Goal: Task Accomplishment & Management: Complete application form

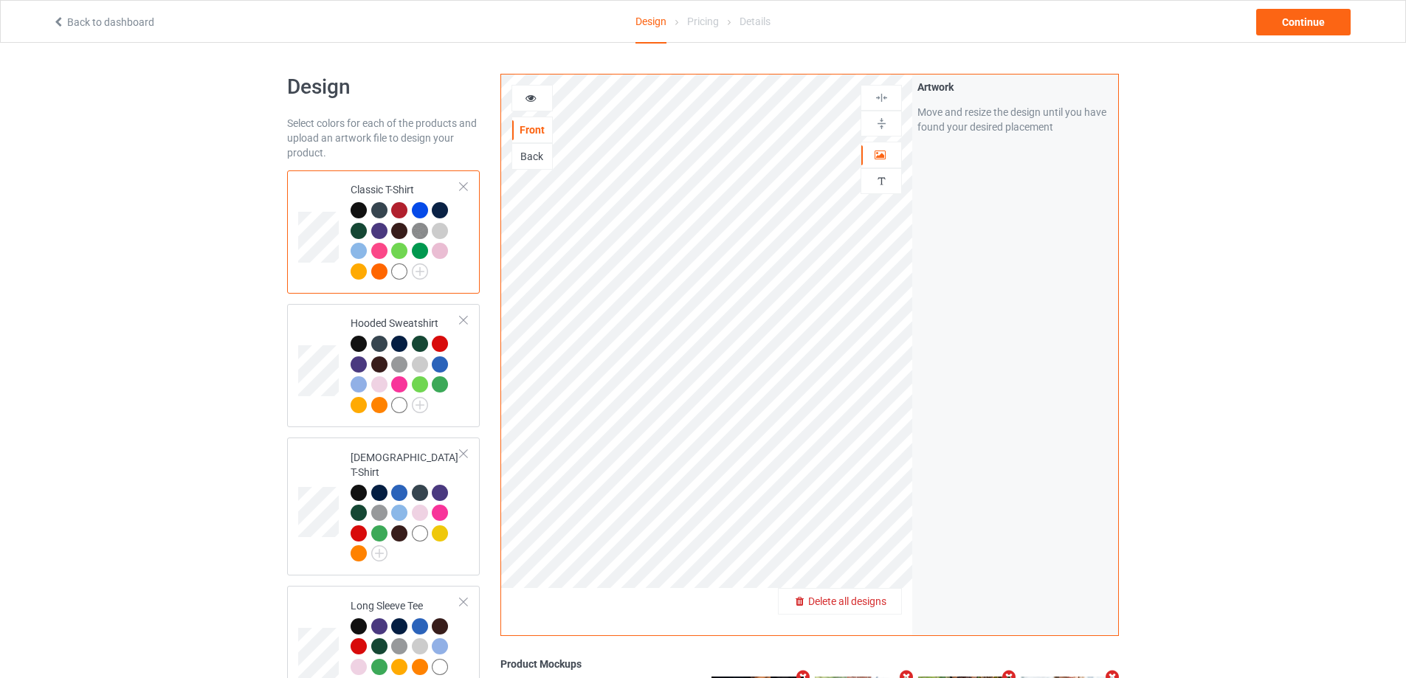
click at [885, 605] on span "Delete all designs" at bounding box center [847, 602] width 78 height 12
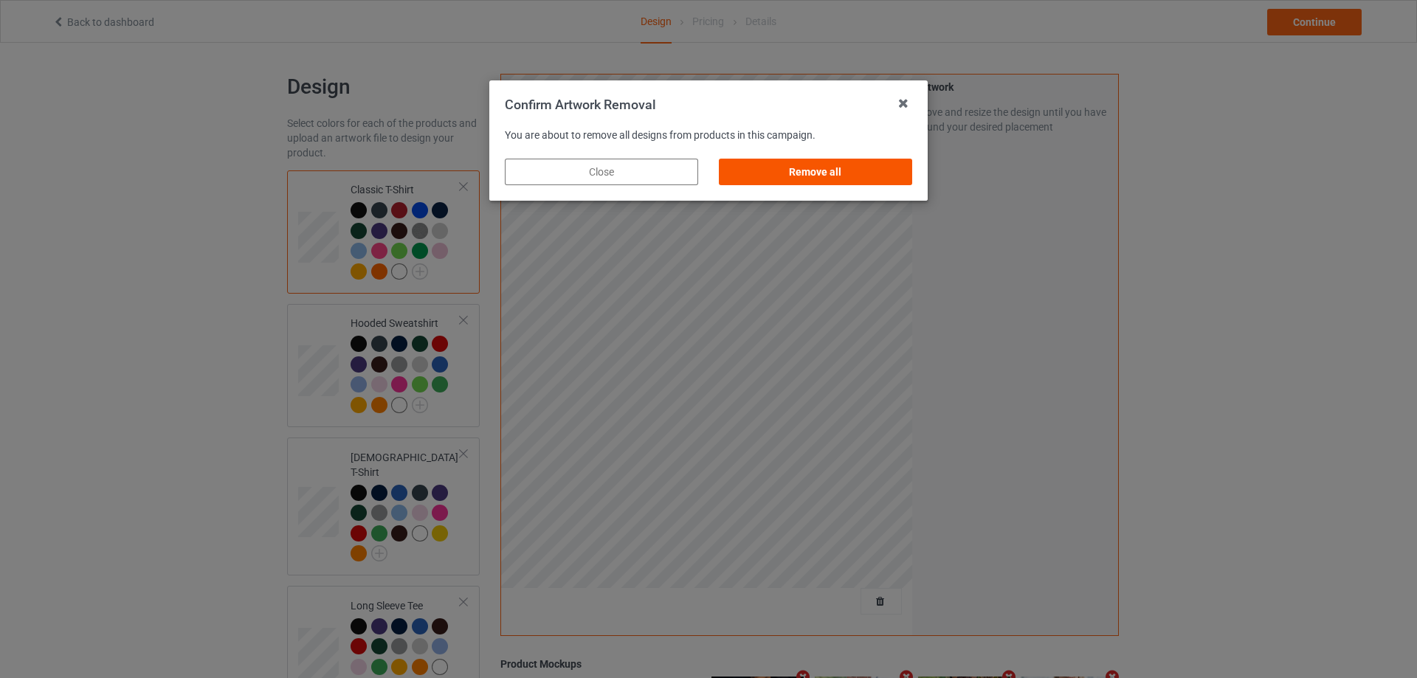
click at [794, 162] on div "Remove all" at bounding box center [815, 172] width 193 height 27
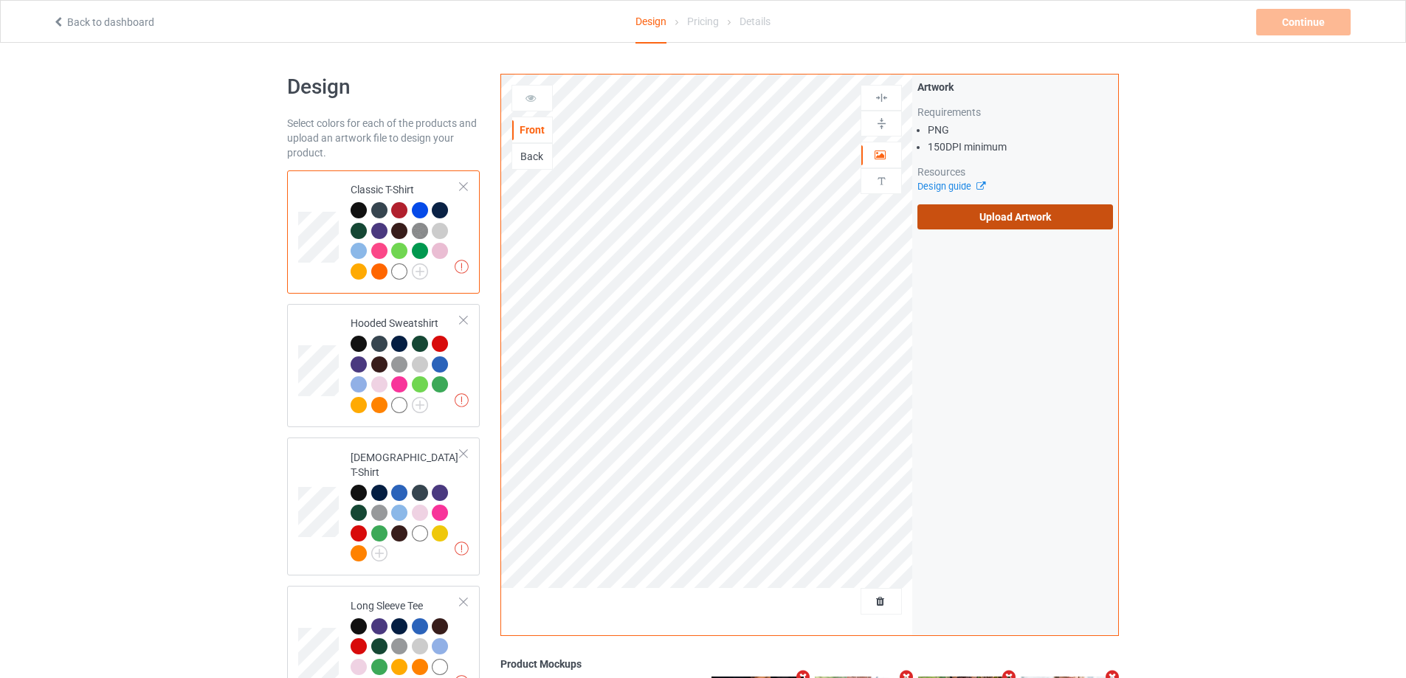
click at [998, 216] on label "Upload Artwork" at bounding box center [1015, 216] width 196 height 25
click at [0, 0] on input "Upload Artwork" at bounding box center [0, 0] width 0 height 0
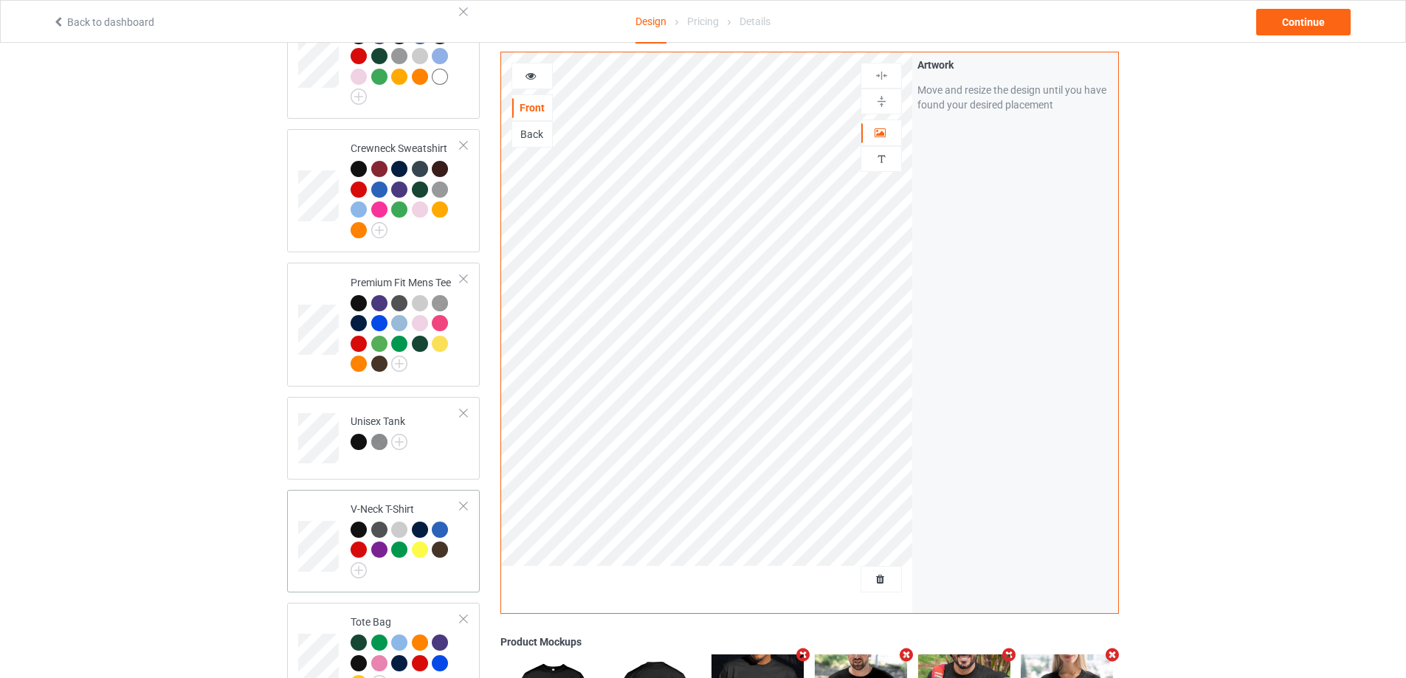
scroll to position [812, 0]
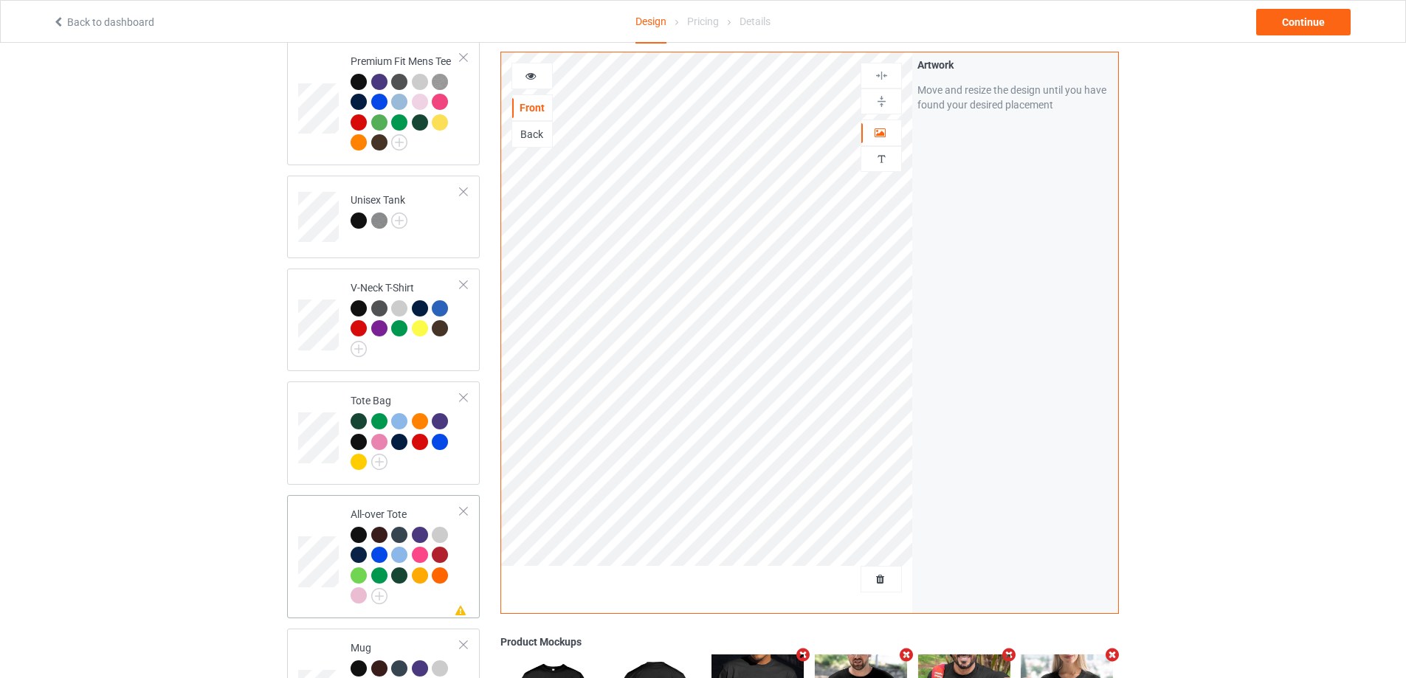
click at [455, 560] on div at bounding box center [406, 567] width 110 height 81
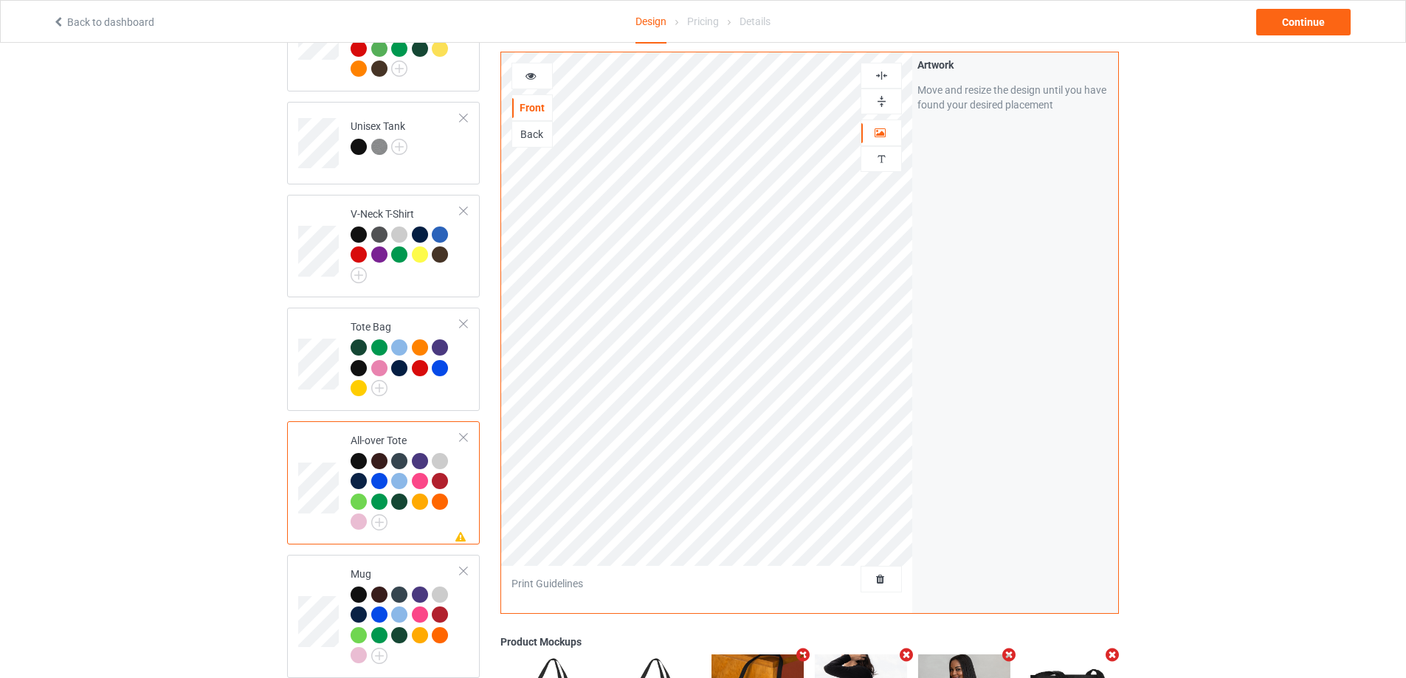
scroll to position [1181, 0]
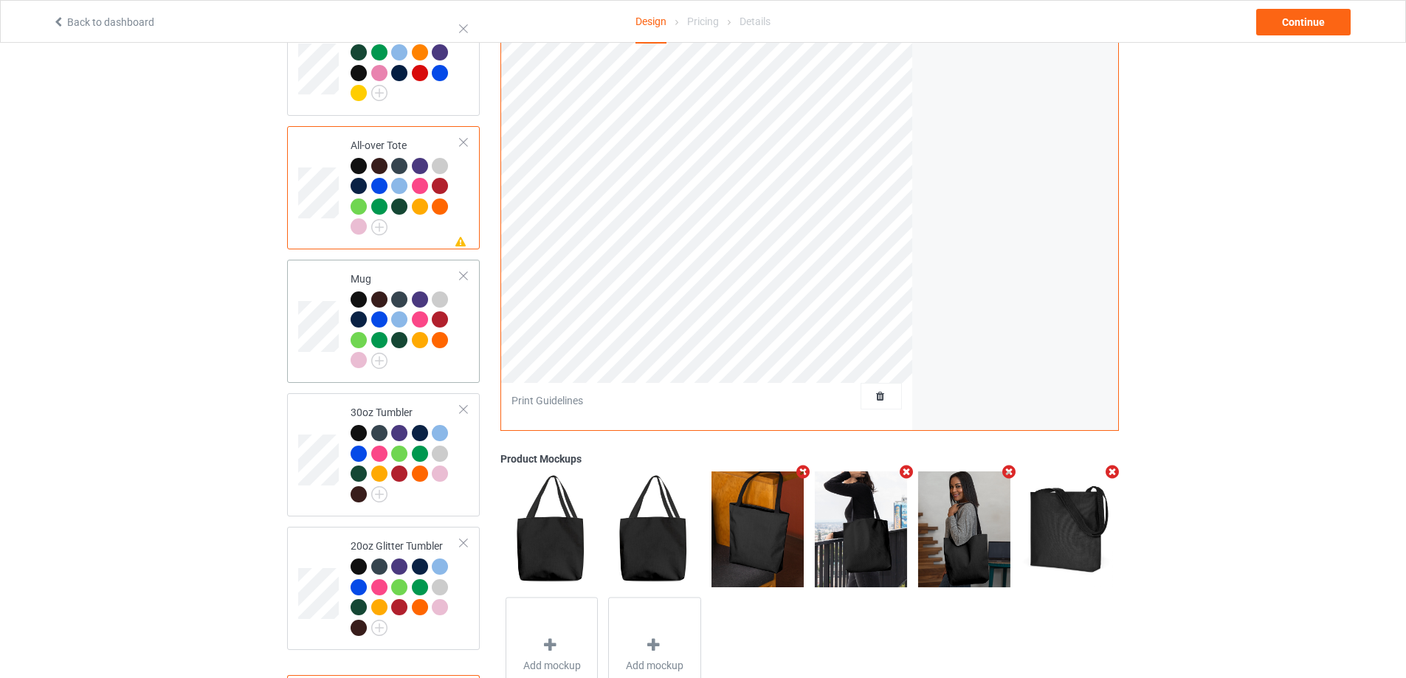
click at [435, 356] on div at bounding box center [406, 332] width 110 height 81
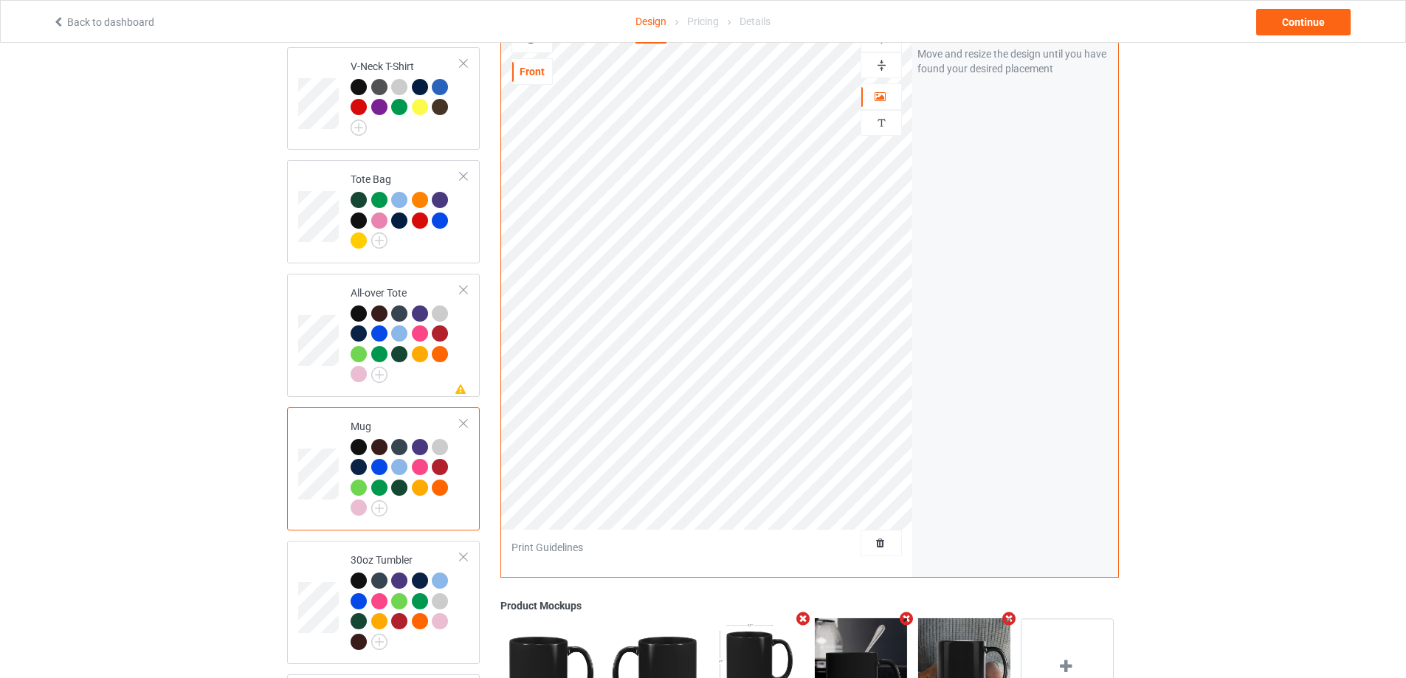
scroll to position [1107, 0]
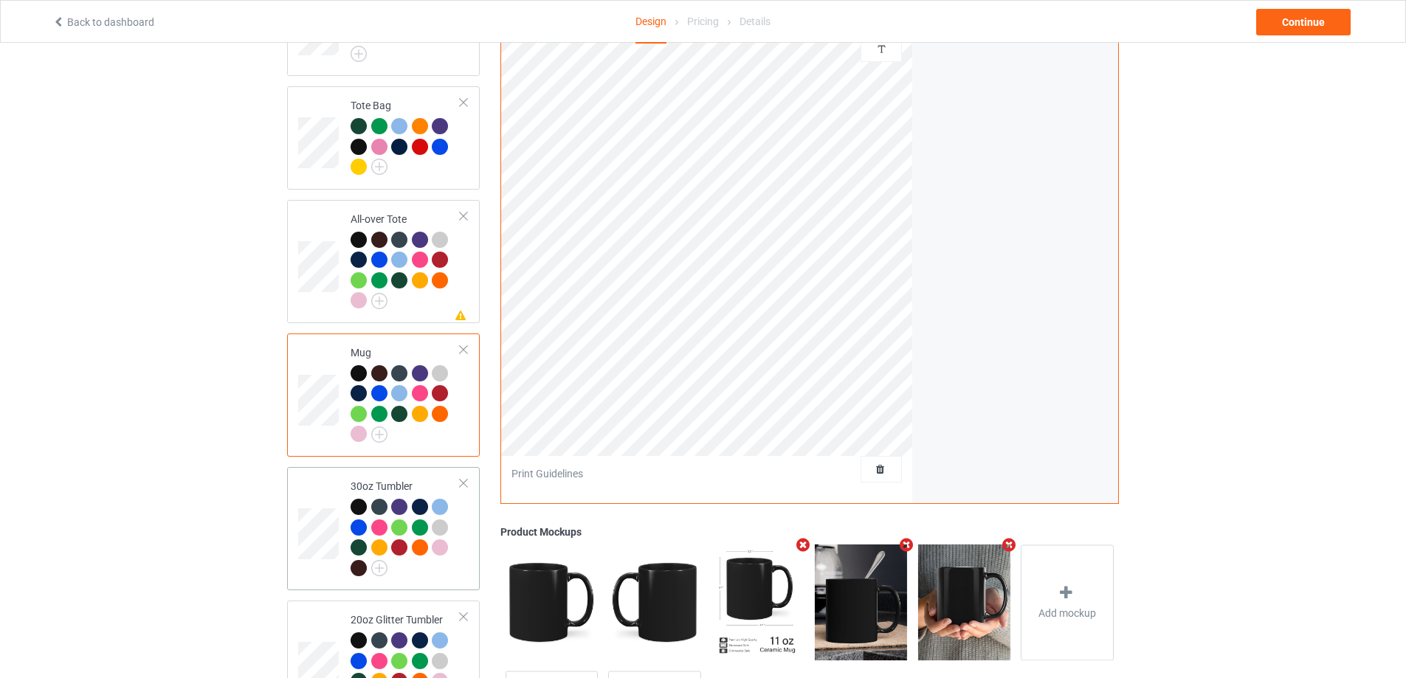
click at [455, 551] on div at bounding box center [406, 539] width 110 height 81
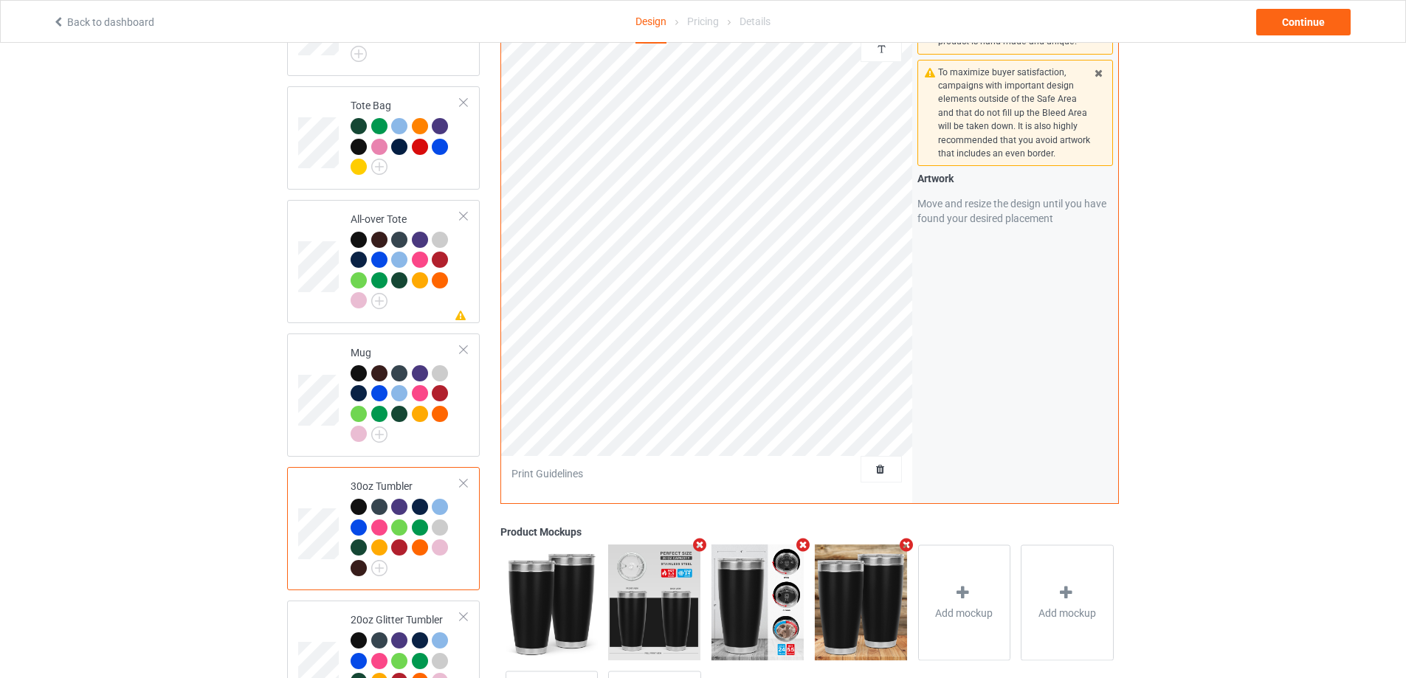
scroll to position [1247, 0]
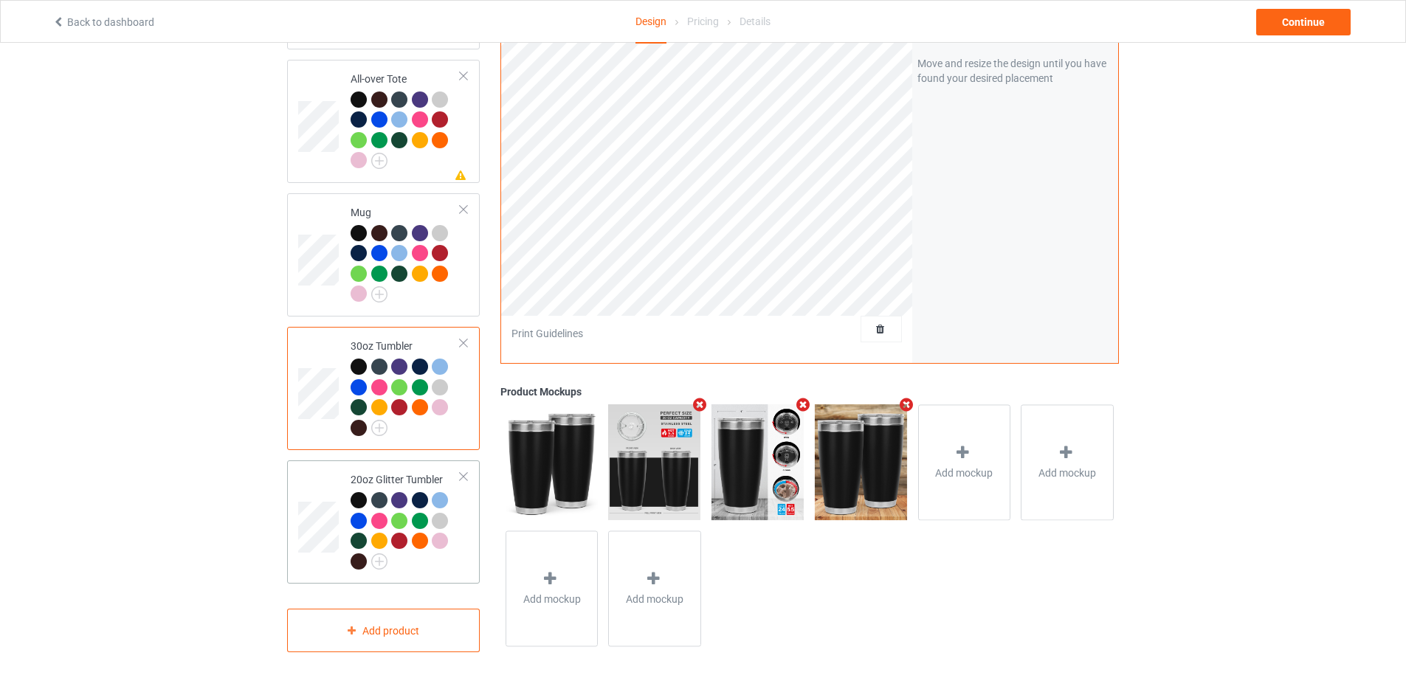
click at [453, 540] on div at bounding box center [406, 532] width 110 height 81
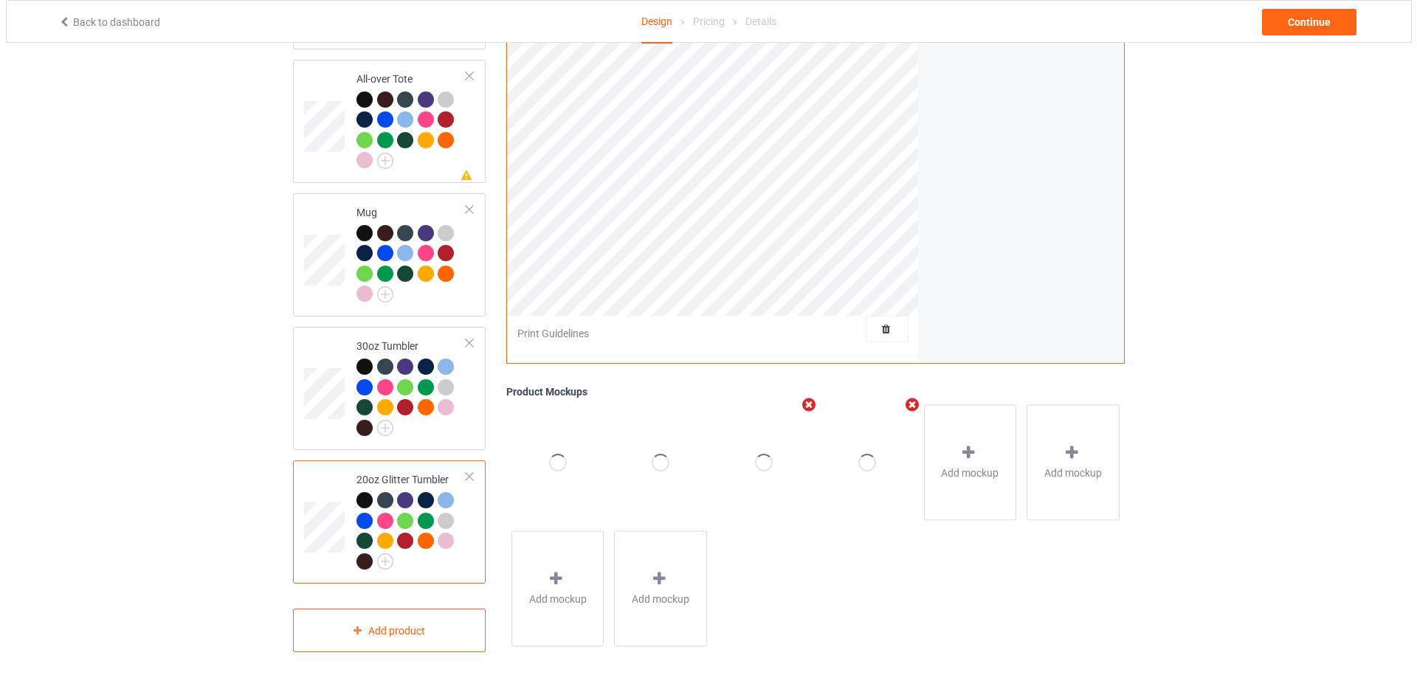
scroll to position [1026, 0]
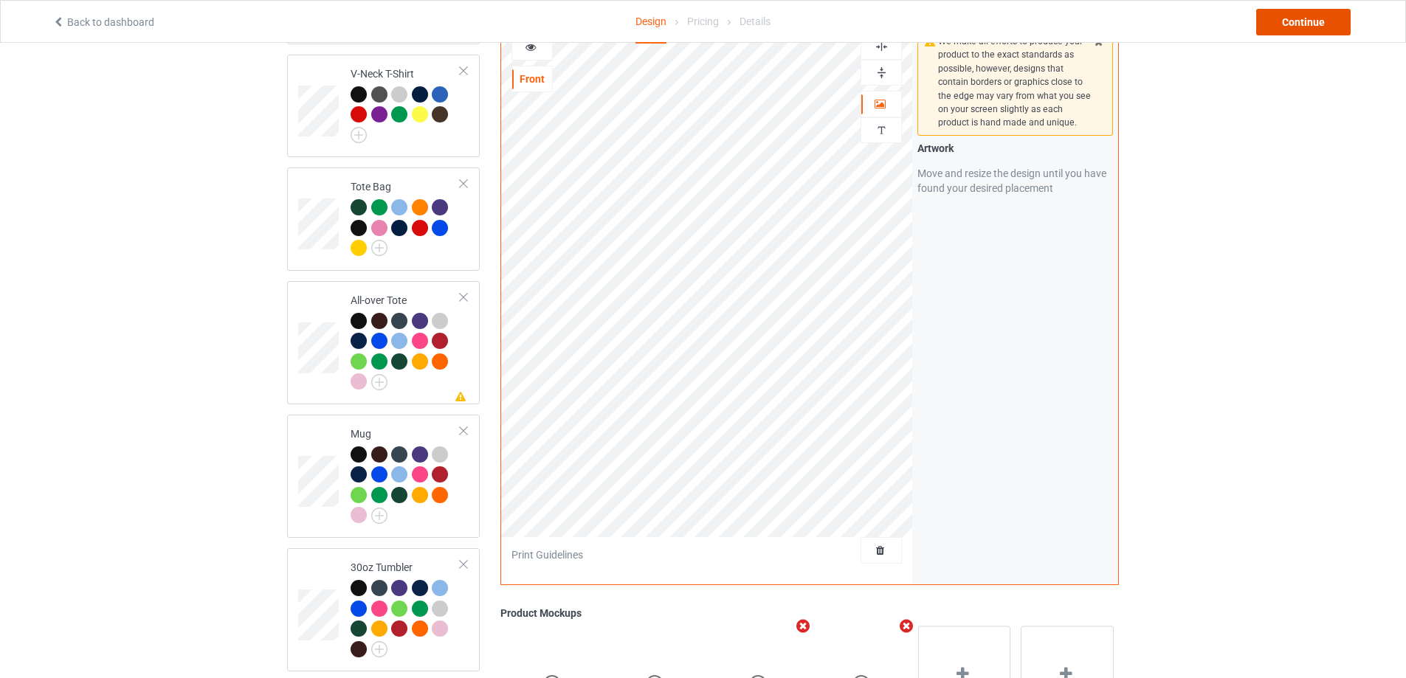
click at [1293, 20] on div "Continue" at bounding box center [1303, 22] width 94 height 27
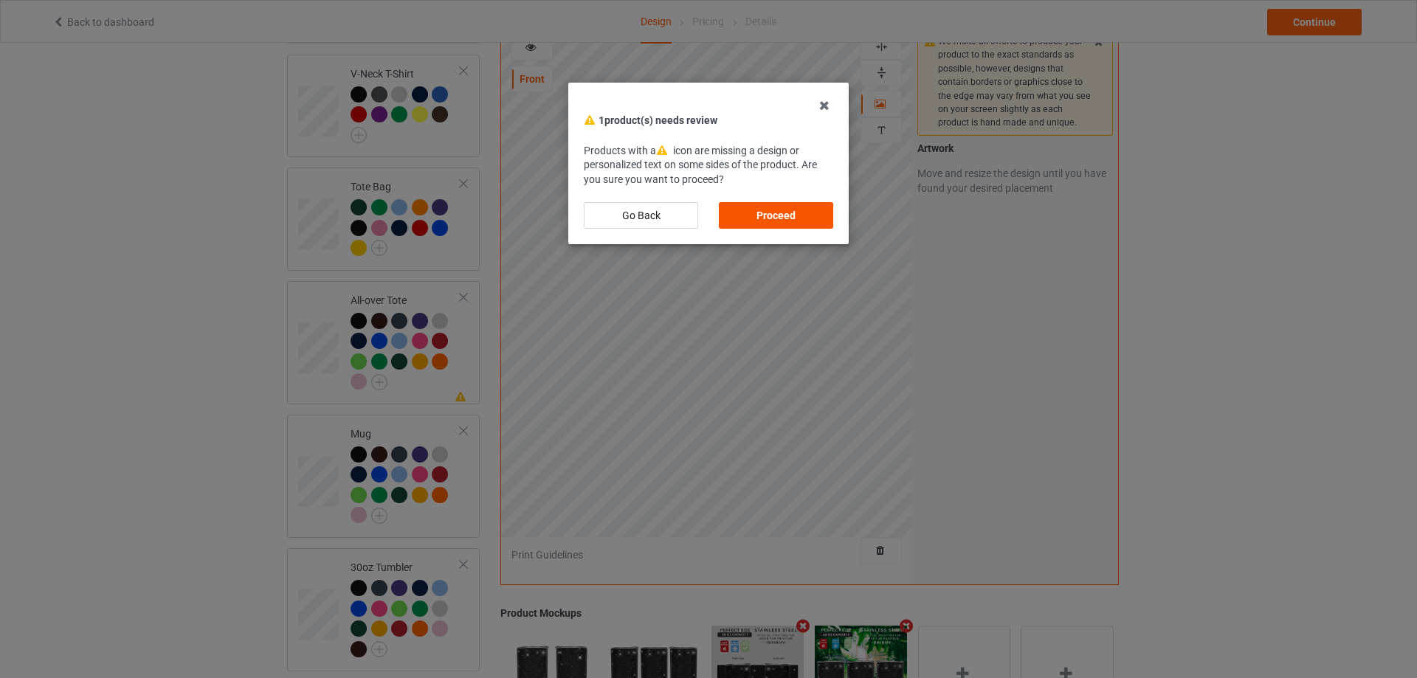
click at [776, 205] on div "Proceed" at bounding box center [776, 215] width 114 height 27
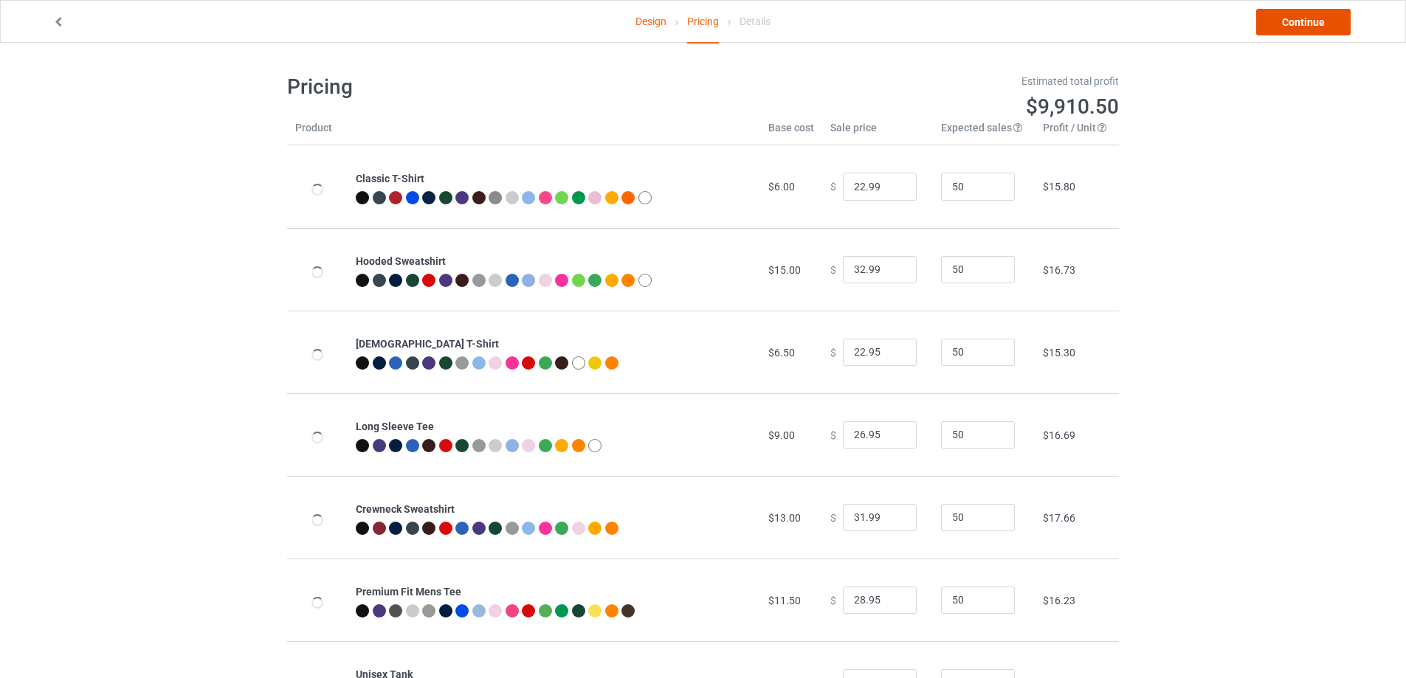
click at [1289, 18] on link "Continue" at bounding box center [1303, 22] width 94 height 27
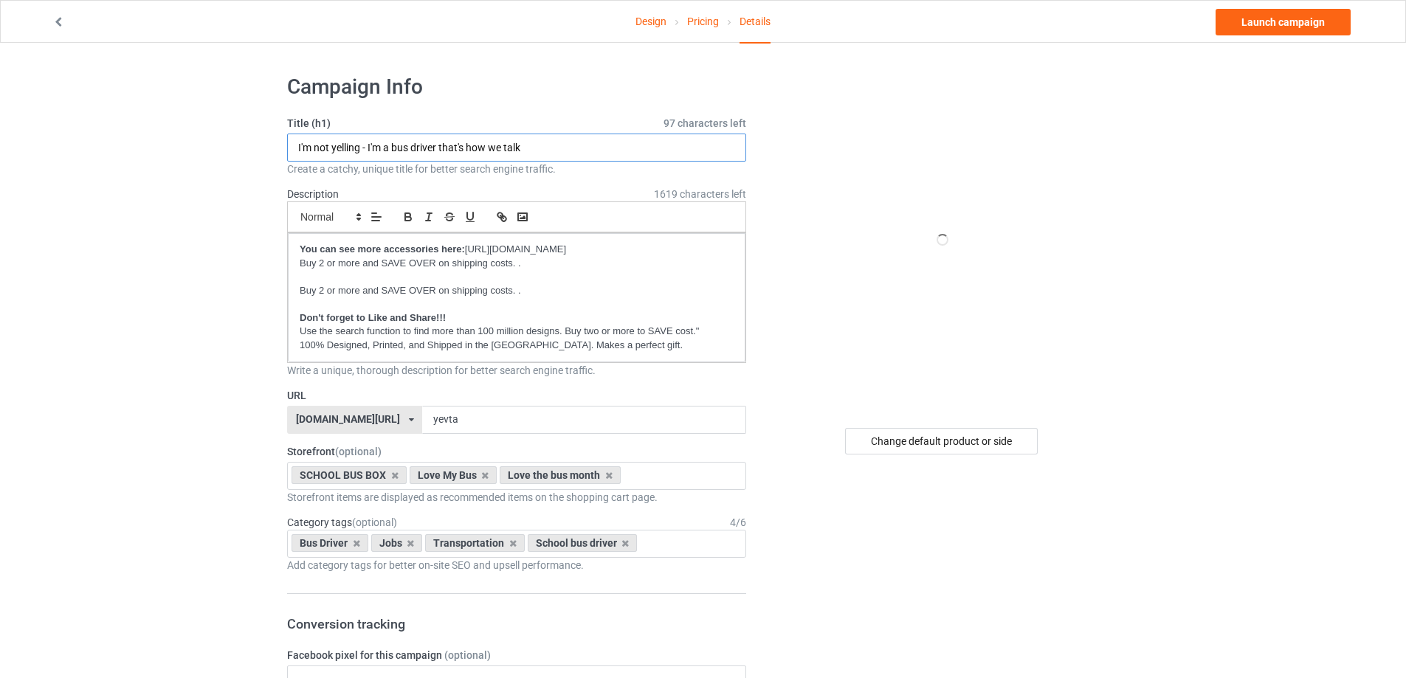
click at [443, 149] on input "I'm not yelling - I'm a bus driver that's how we talk" at bounding box center [516, 148] width 459 height 28
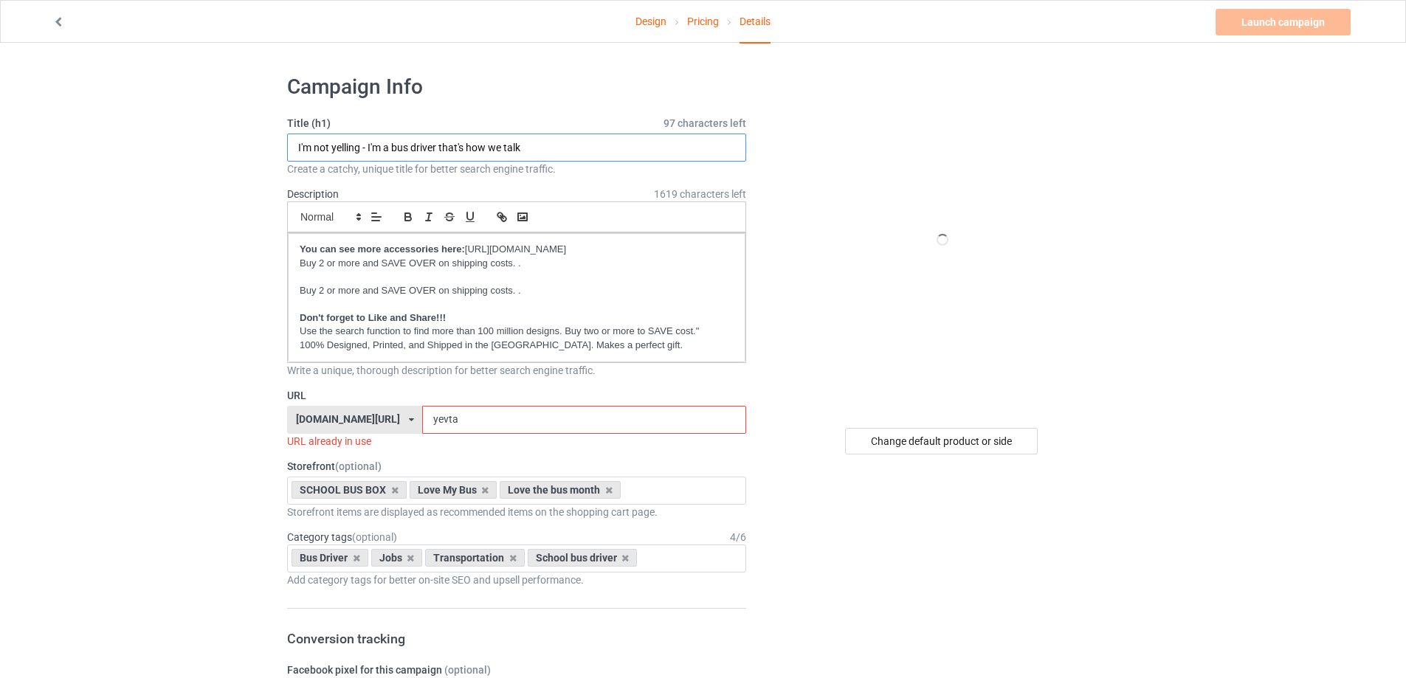
click at [443, 149] on input "I'm not yelling - I'm a bus driver that's how we talk" at bounding box center [516, 148] width 459 height 28
click at [461, 429] on input "yevta" at bounding box center [583, 420] width 323 height 28
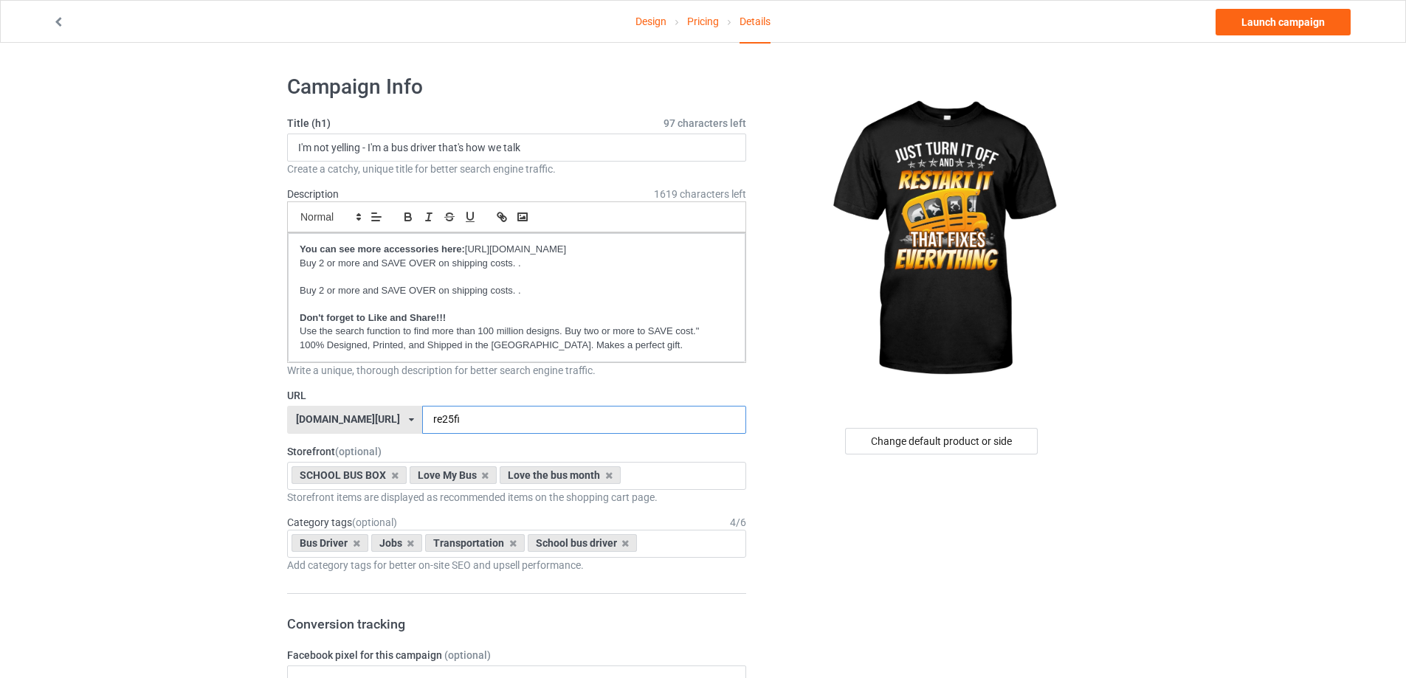
type input "re25fi"
click at [436, 140] on input "I'm not yelling - I'm a bus driver that's how we talk" at bounding box center [516, 148] width 459 height 28
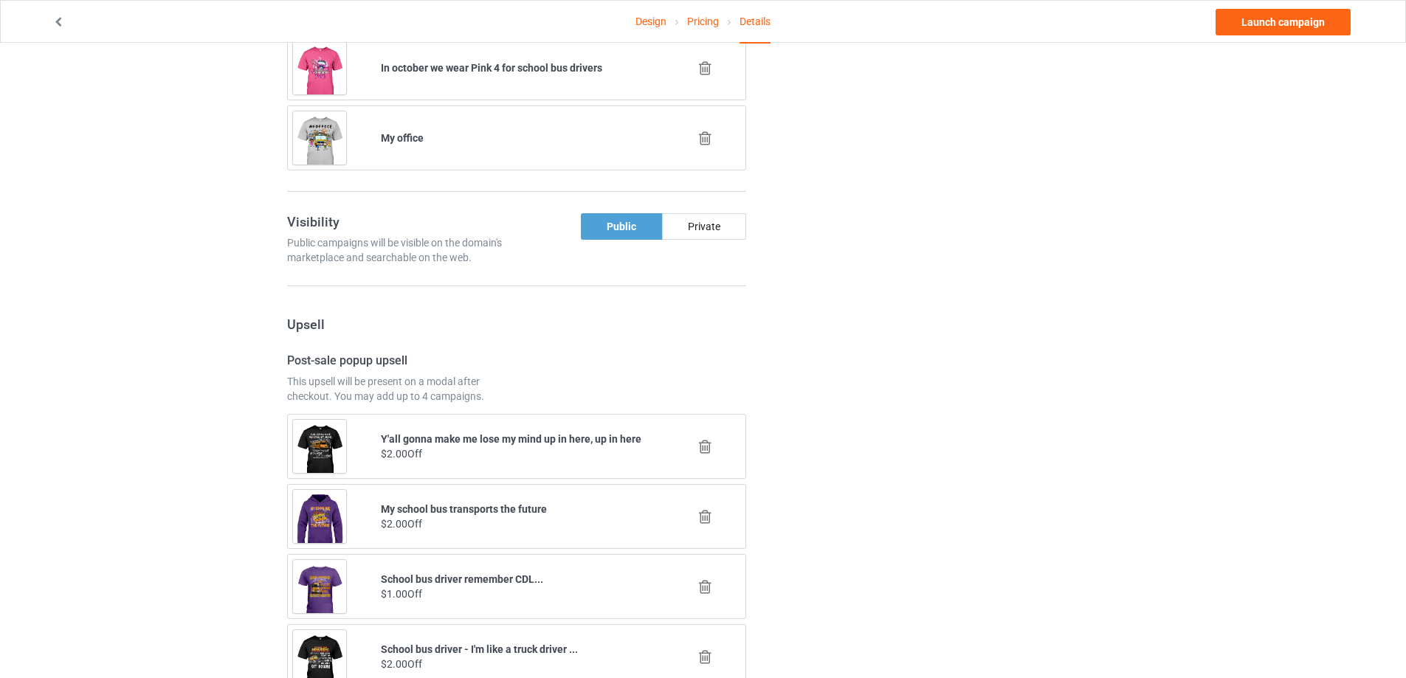
scroll to position [1402, 0]
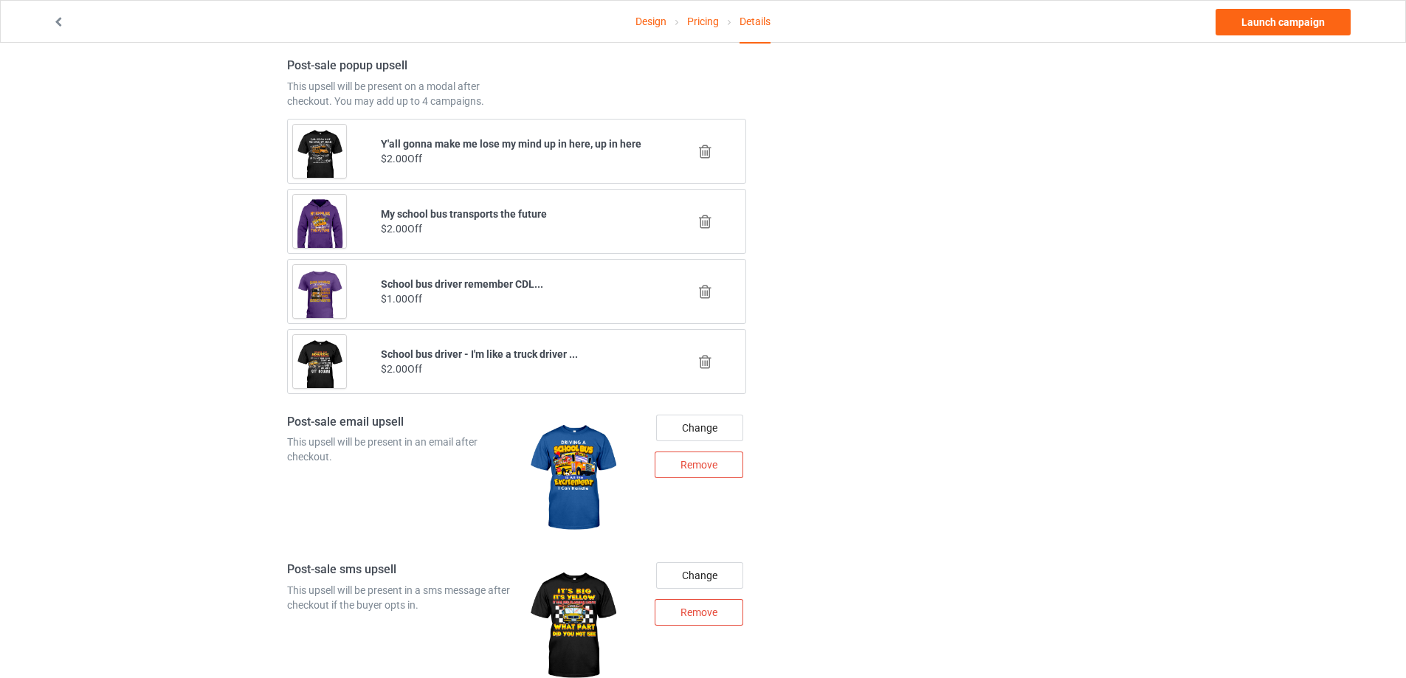
type input "Just turn it off and restart it that fixes everything"
click at [705, 219] on icon at bounding box center [705, 221] width 18 height 15
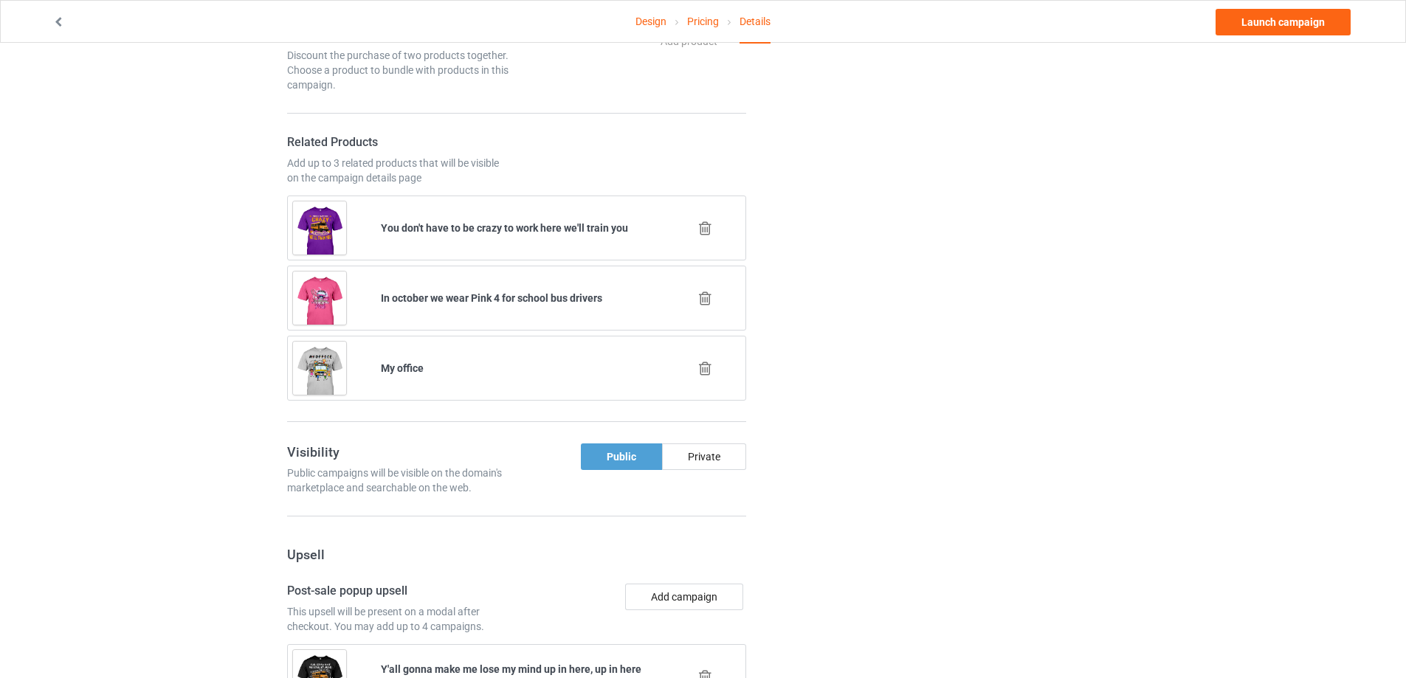
scroll to position [1172, 0]
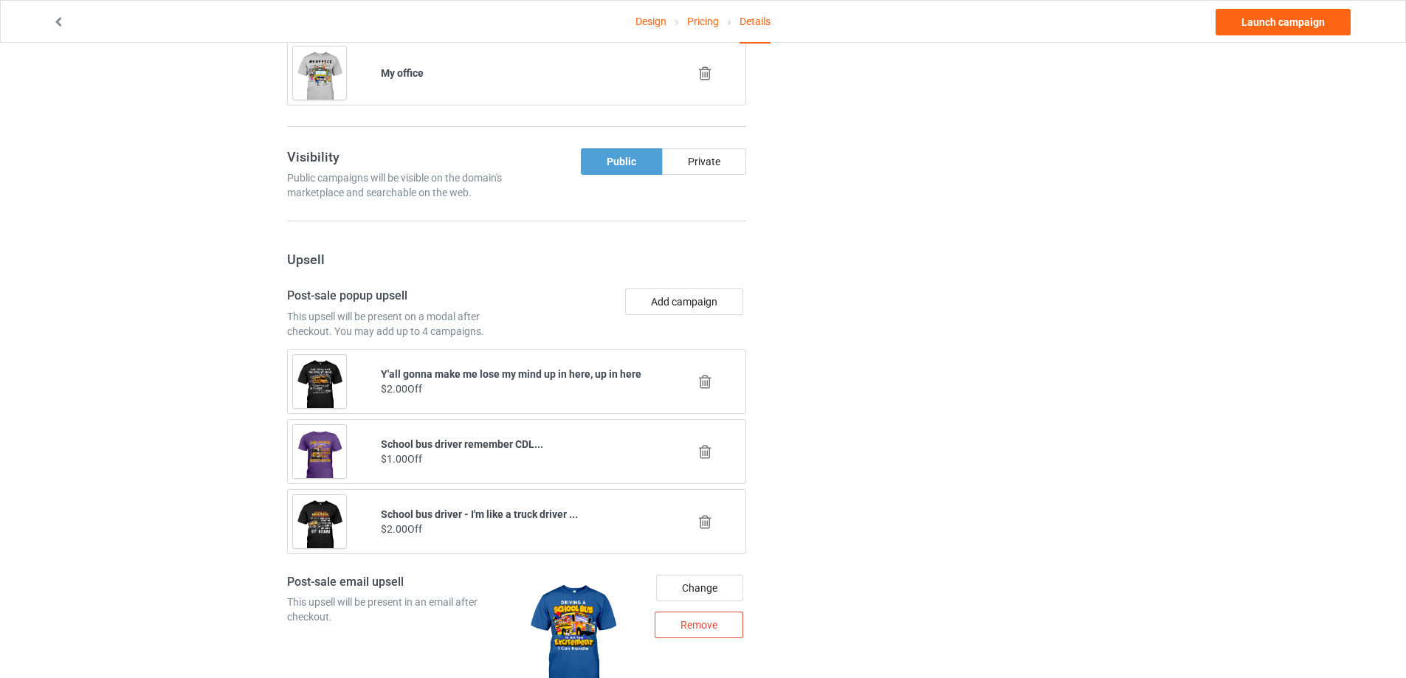
click at [704, 379] on icon at bounding box center [705, 381] width 18 height 15
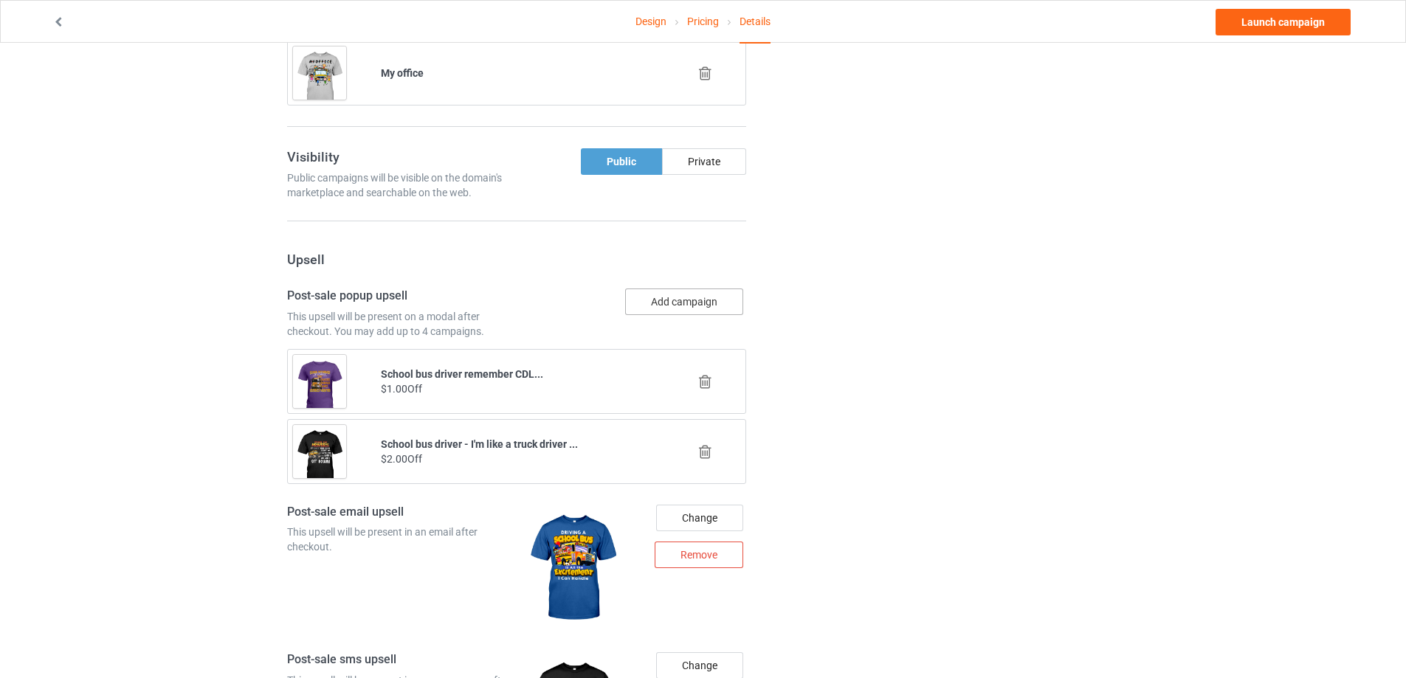
click at [651, 308] on button "Add campaign" at bounding box center [684, 302] width 118 height 27
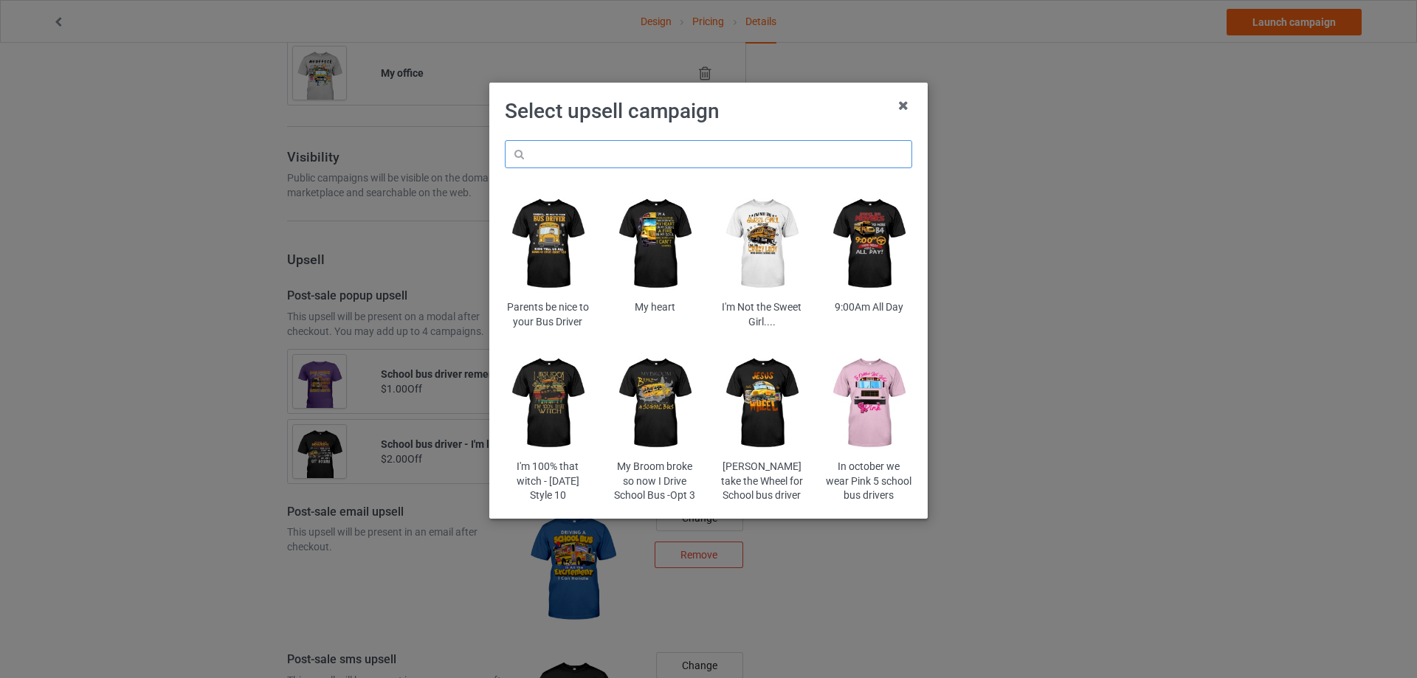
click at [684, 149] on input "text" at bounding box center [708, 154] width 407 height 28
paste input "of25cora"
type input "of25cora"
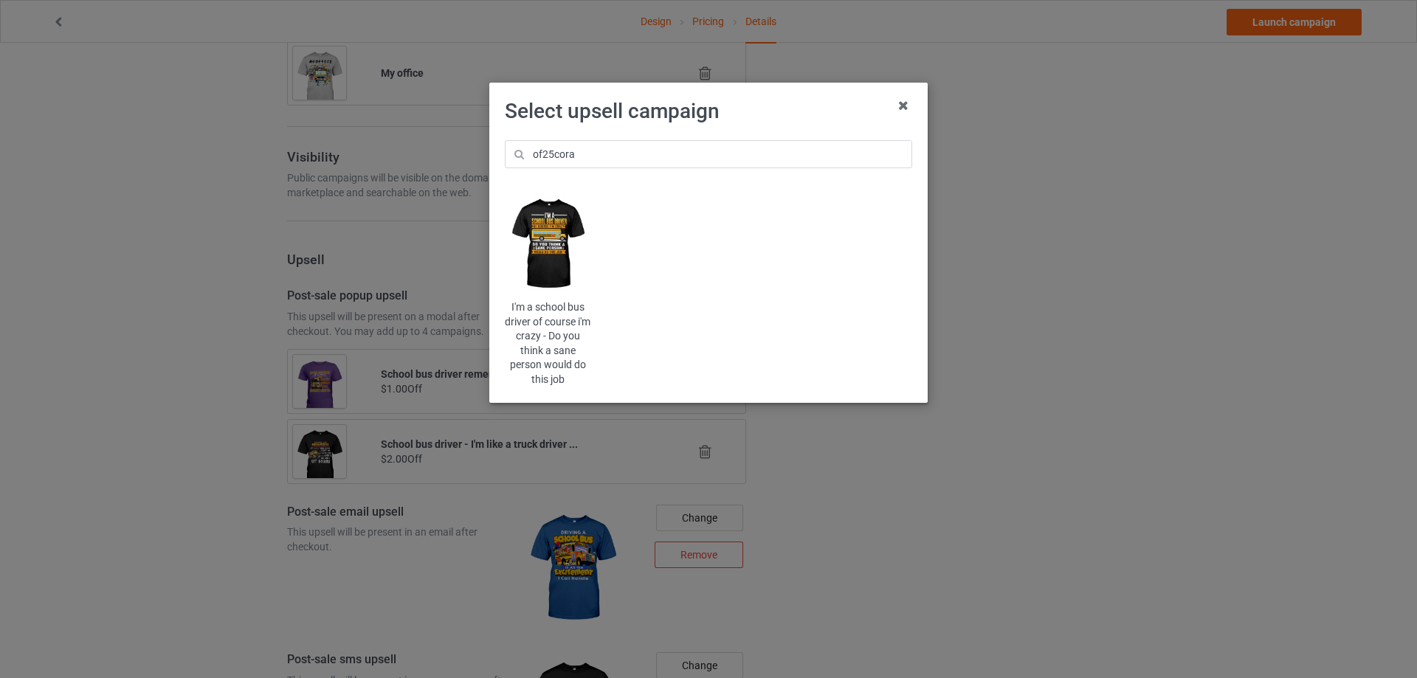
click at [548, 221] on img at bounding box center [548, 244] width 86 height 108
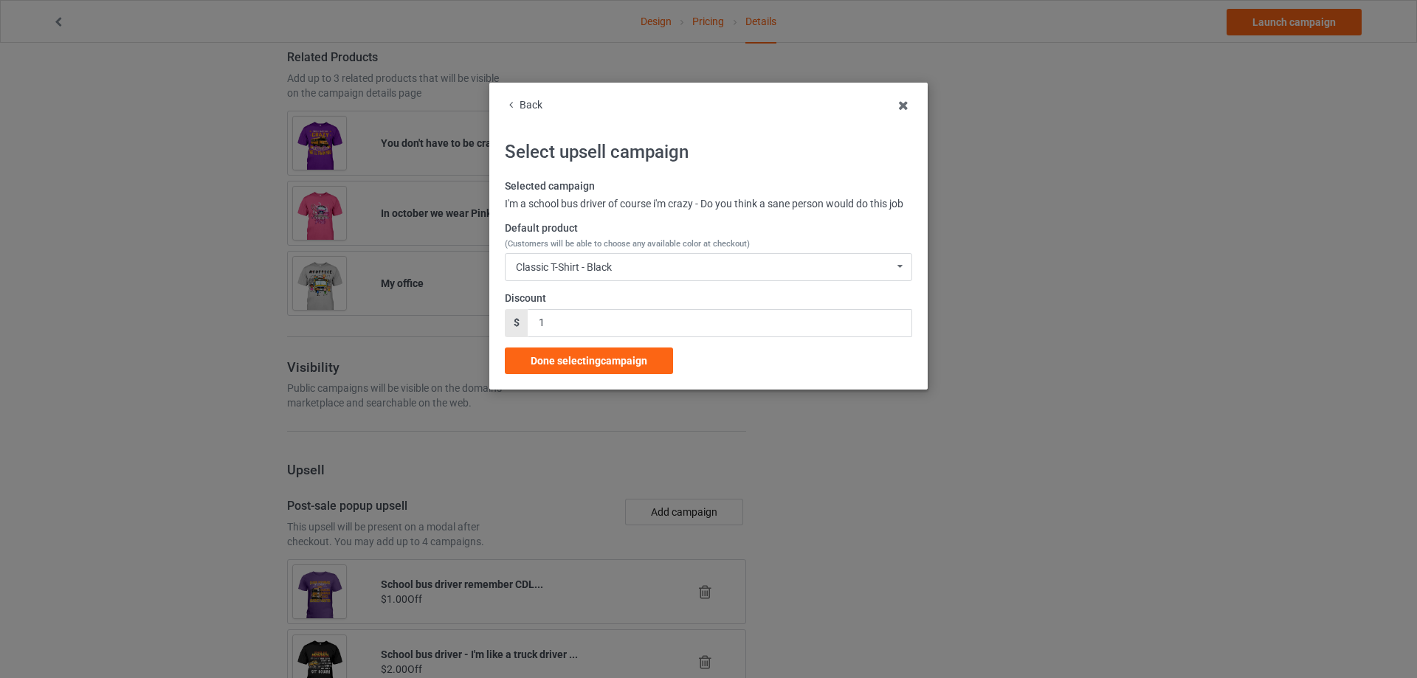
scroll to position [1172, 0]
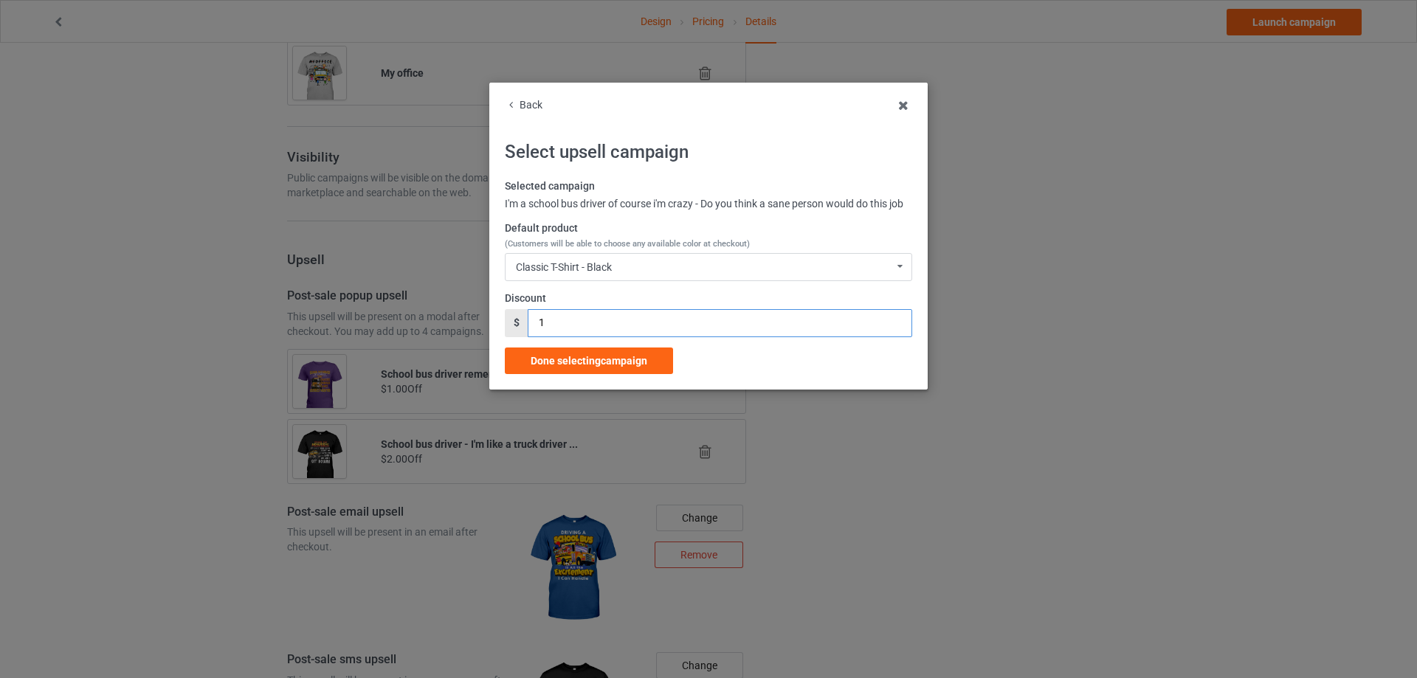
drag, startPoint x: 522, startPoint y: 323, endPoint x: 508, endPoint y: 323, distance: 14.0
click at [508, 323] on div "$ 1" at bounding box center [708, 323] width 407 height 28
type input "2"
click at [545, 355] on span "Done selecting campaign" at bounding box center [589, 361] width 117 height 12
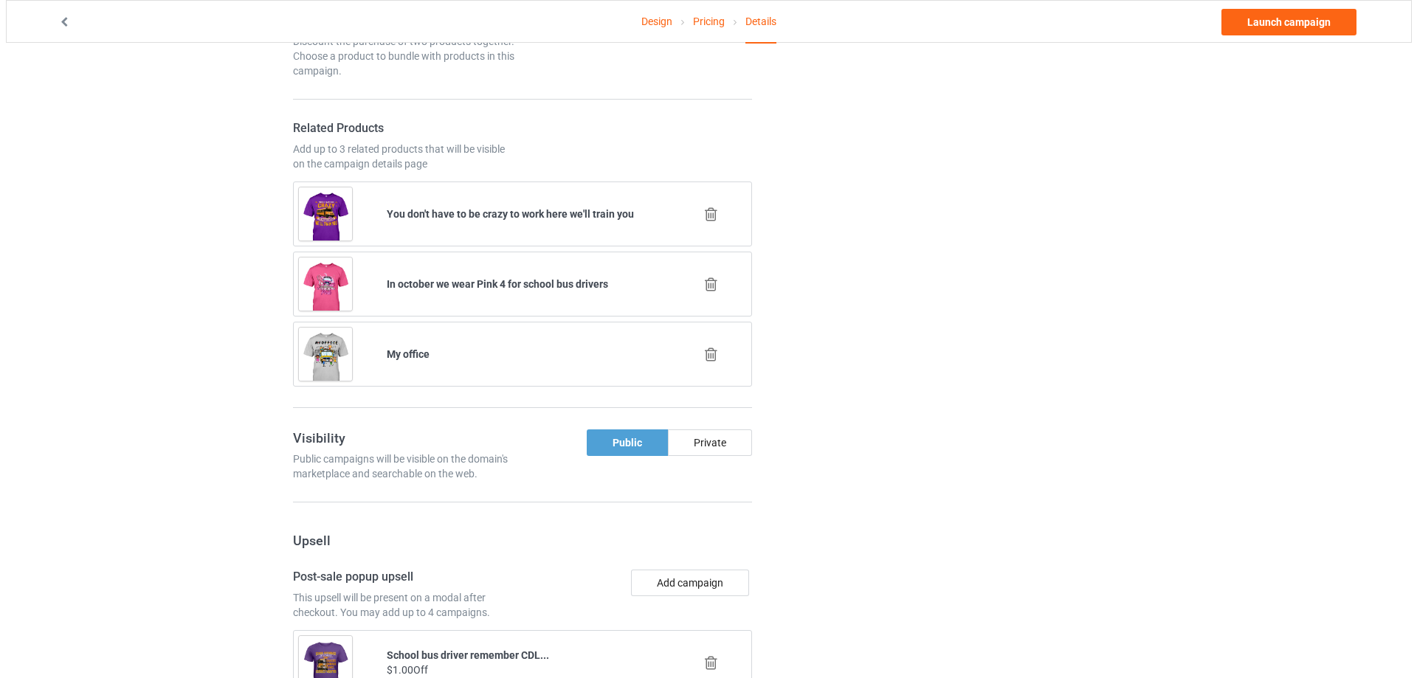
scroll to position [1112, 0]
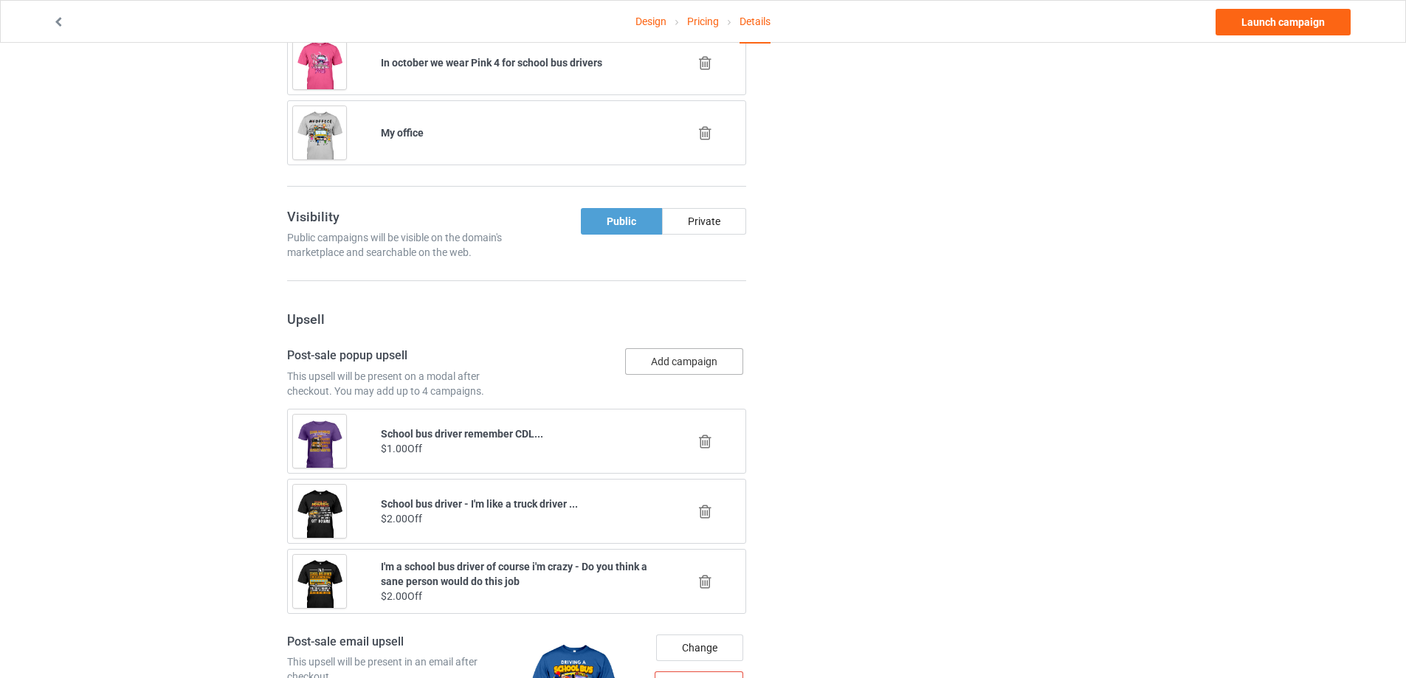
click at [658, 360] on button "Add campaign" at bounding box center [684, 361] width 118 height 27
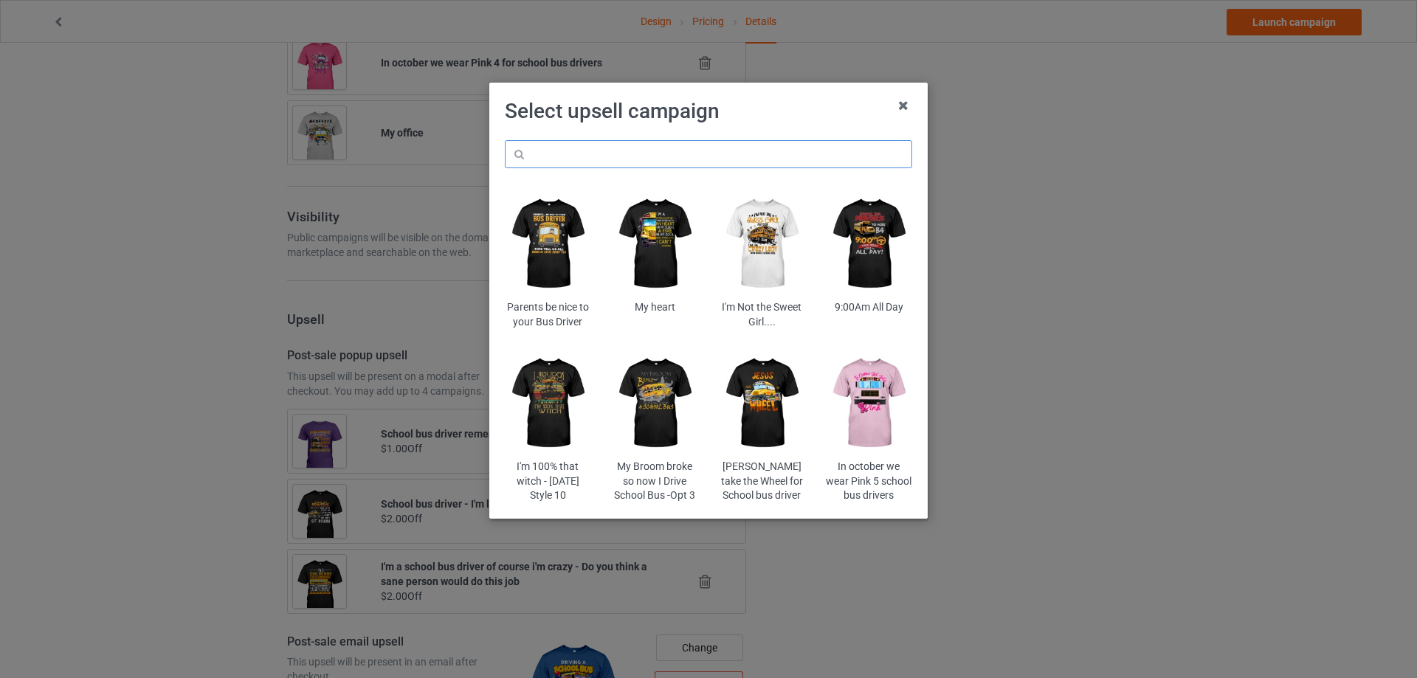
click at [670, 165] on input "text" at bounding box center [708, 154] width 407 height 28
paste input "stta"
type input "stta"
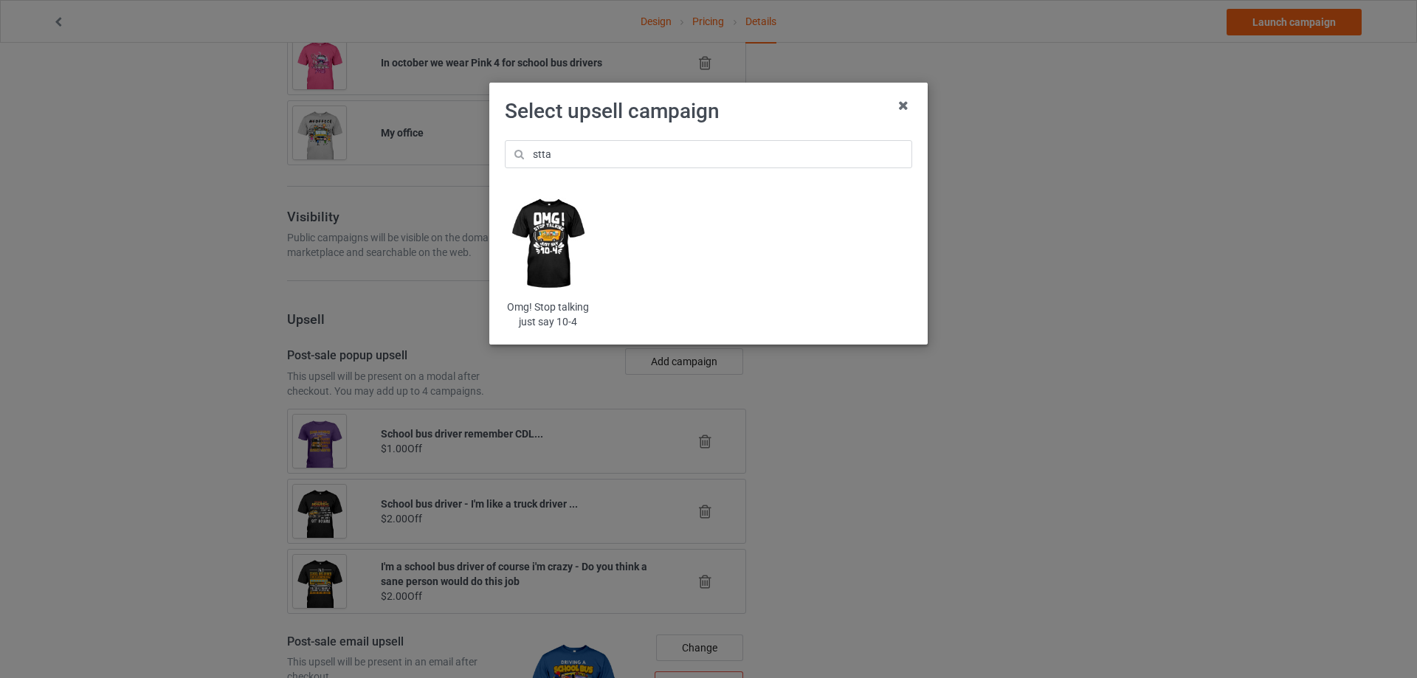
click at [555, 252] on img at bounding box center [548, 244] width 86 height 108
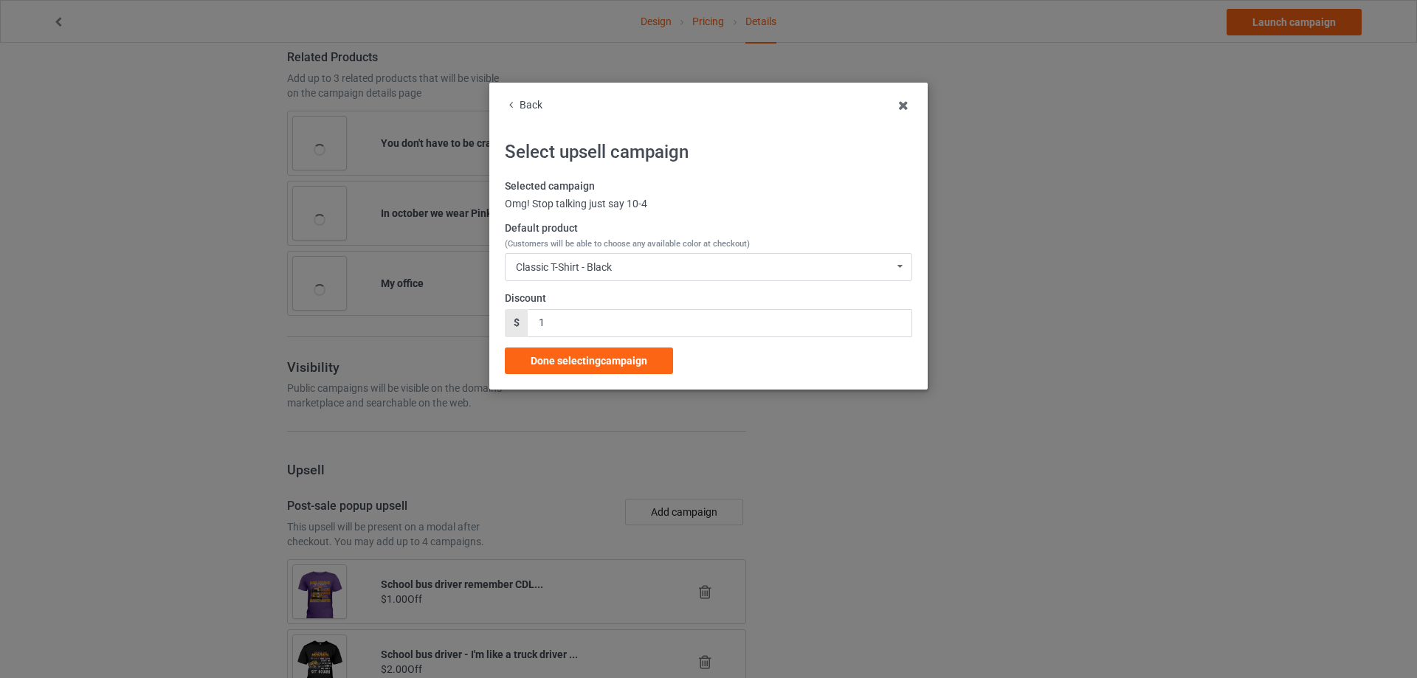
scroll to position [1112, 0]
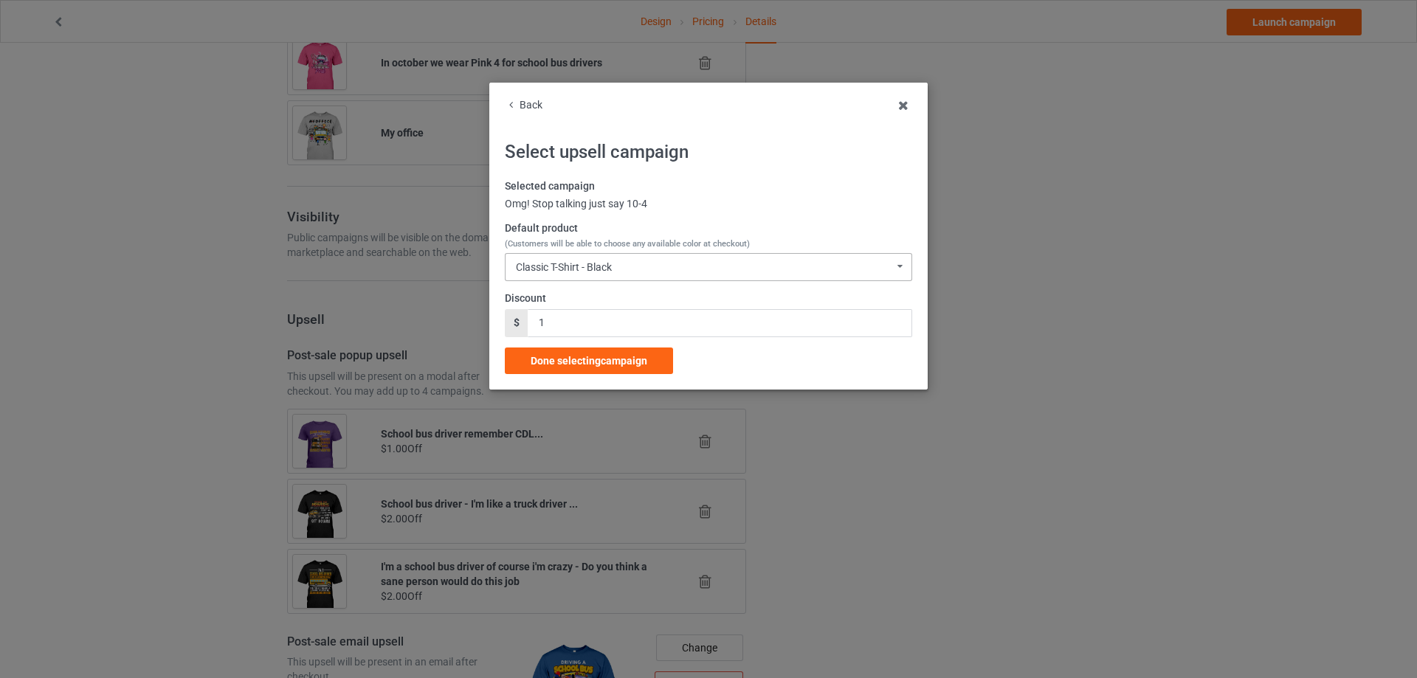
drag, startPoint x: 568, startPoint y: 261, endPoint x: 593, endPoint y: 281, distance: 32.5
click at [568, 263] on div "Classic T-Shirt - Black Classic T-Shirt - Black Classic T-Shirt - Charcoal Grey…" at bounding box center [708, 267] width 407 height 28
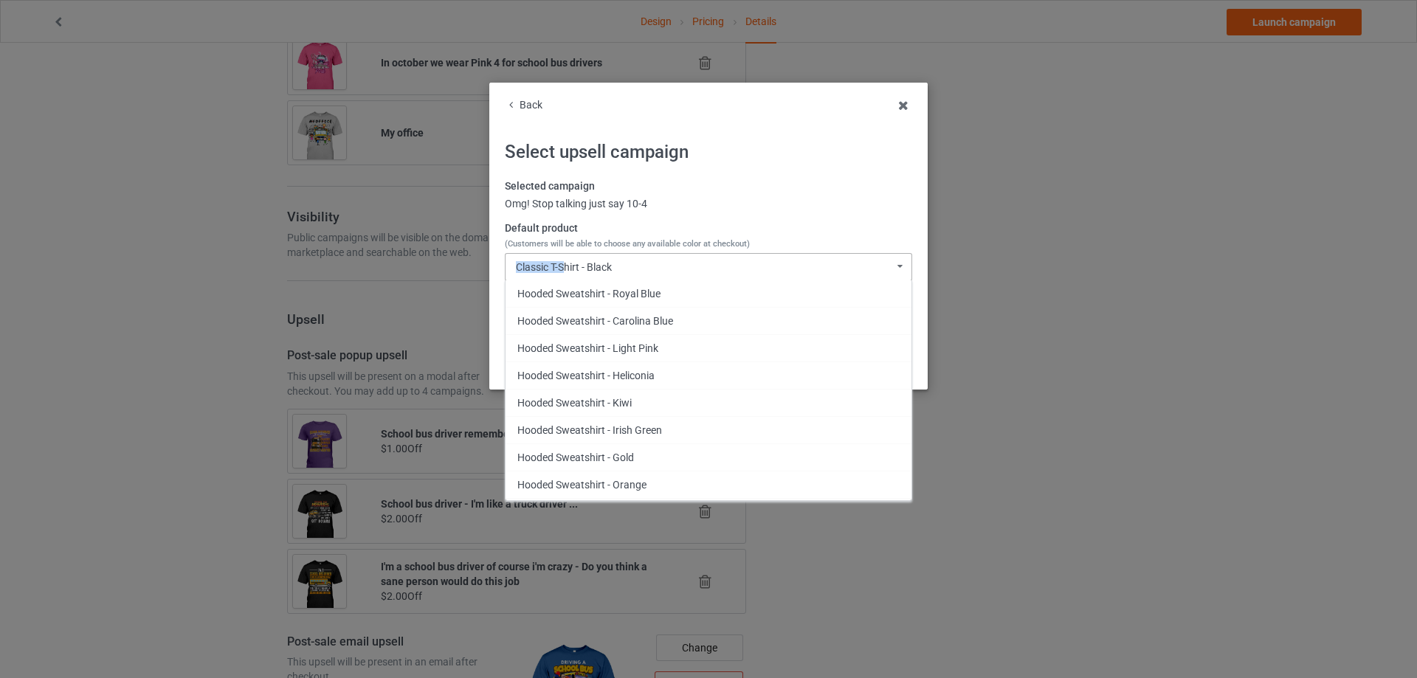
scroll to position [664, 0]
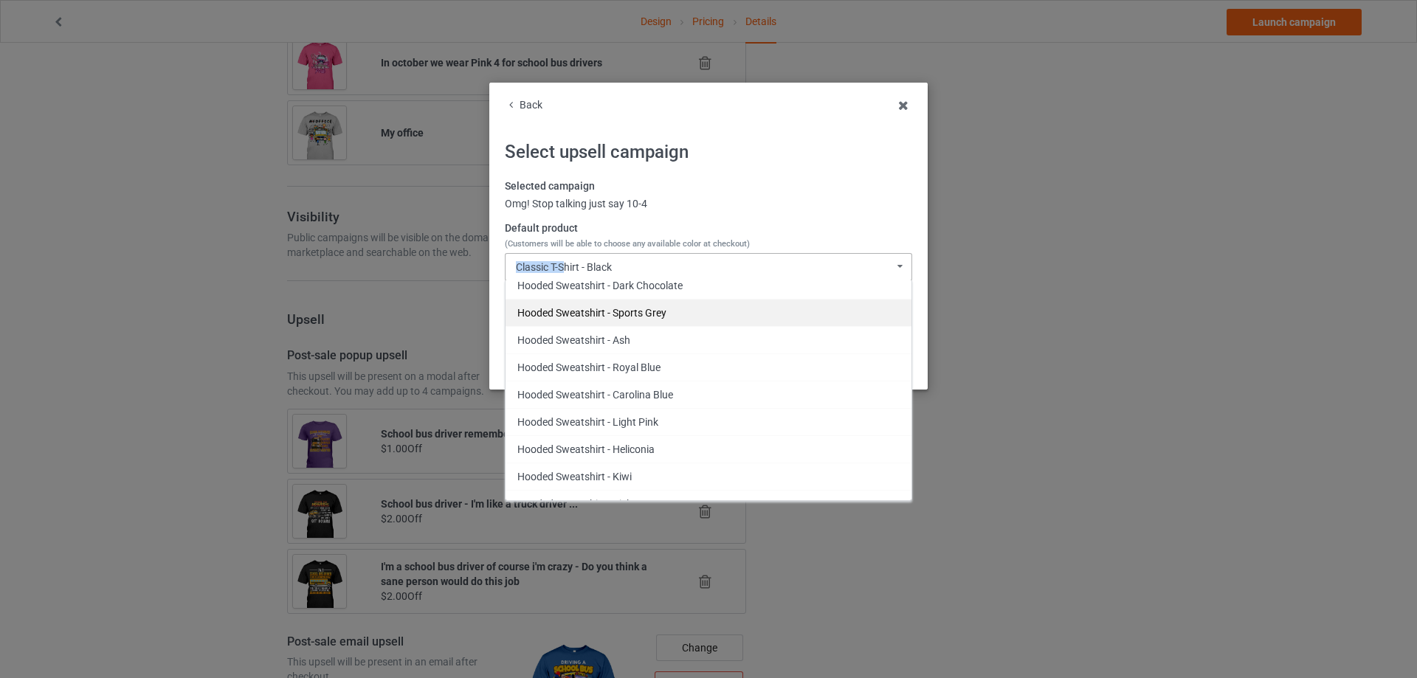
click at [640, 309] on div "Hooded Sweatshirt - Sports Grey" at bounding box center [709, 312] width 406 height 27
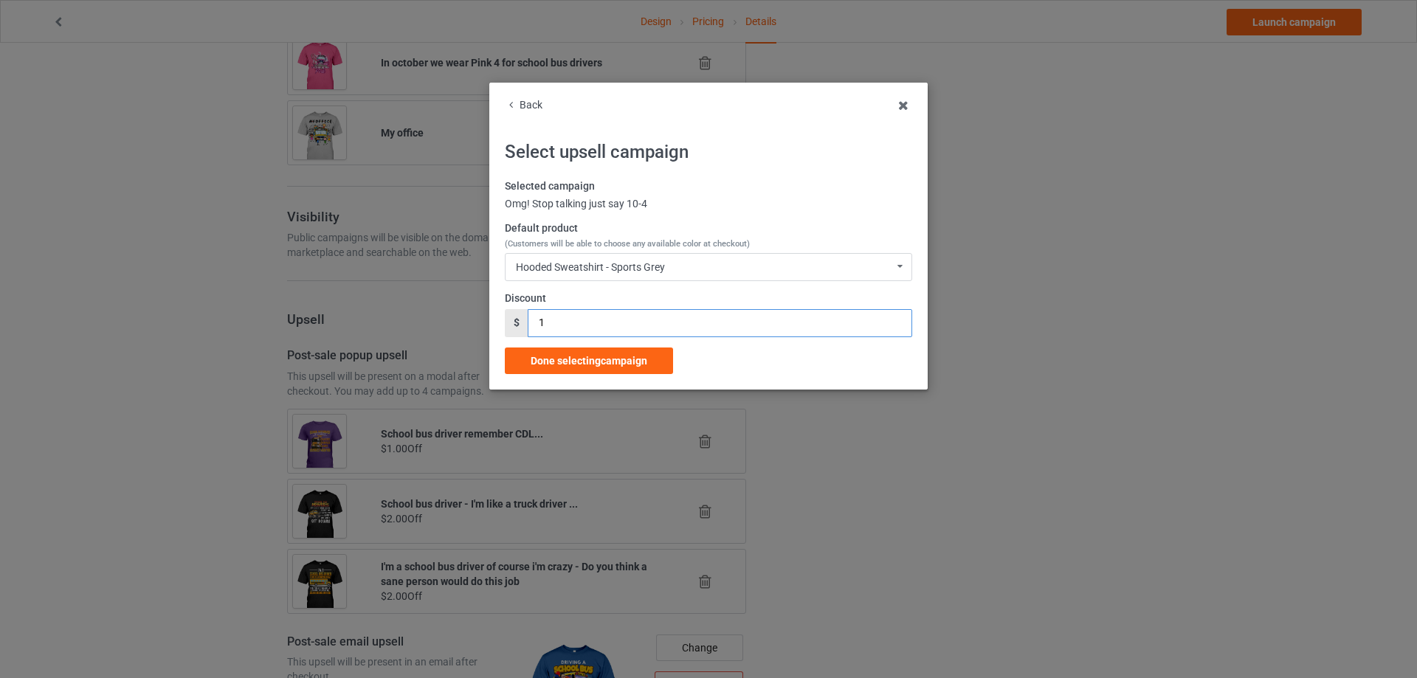
drag, startPoint x: 589, startPoint y: 318, endPoint x: 513, endPoint y: 331, distance: 77.2
click at [513, 331] on div "$ 1" at bounding box center [708, 323] width 407 height 28
type input "2"
click at [573, 355] on span "Done selecting campaign" at bounding box center [589, 361] width 117 height 12
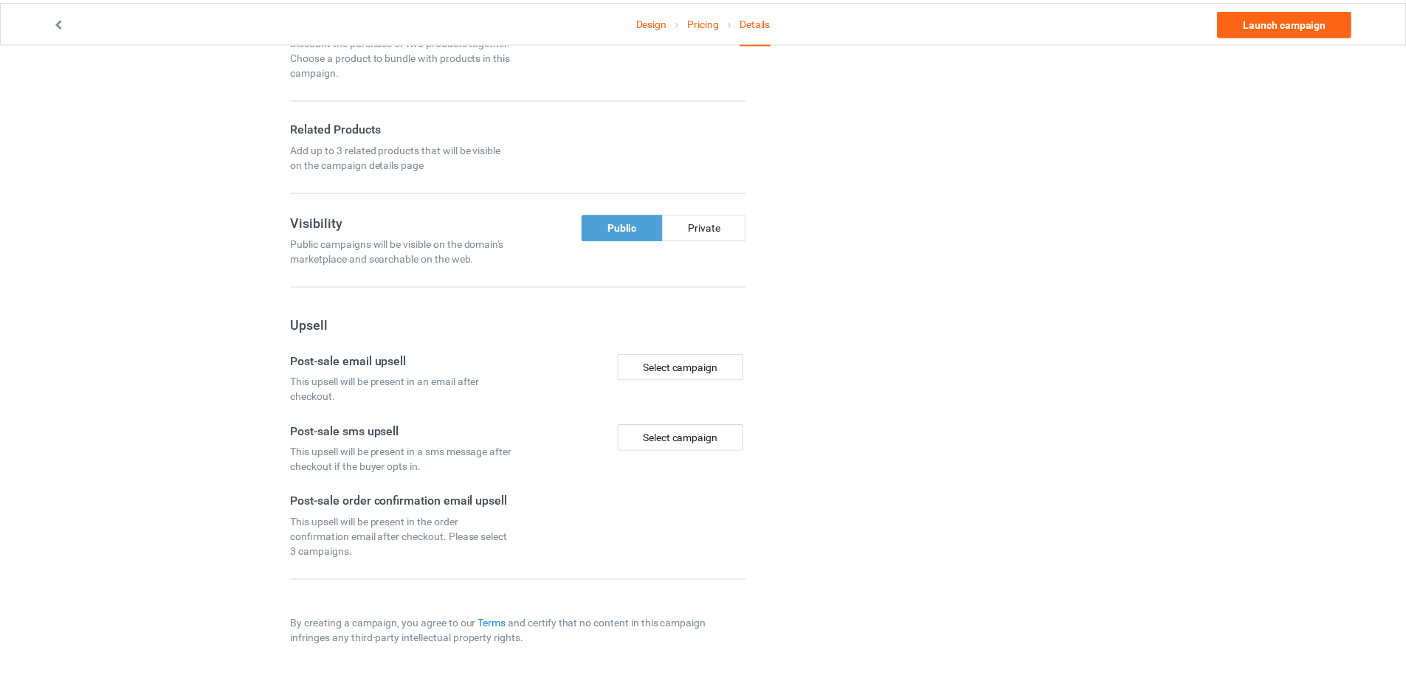
scroll to position [891, 0]
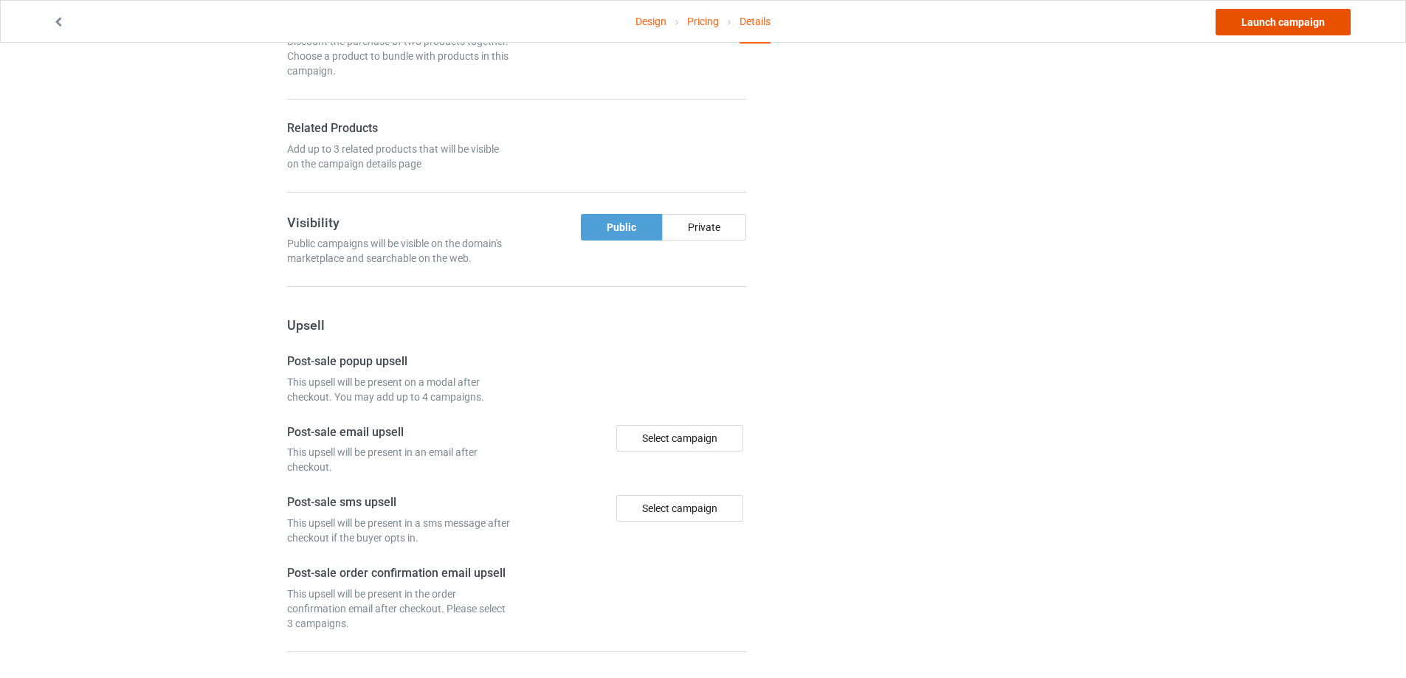
click at [1286, 30] on link "Launch campaign" at bounding box center [1283, 22] width 135 height 27
